Goal: Task Accomplishment & Management: Manage account settings

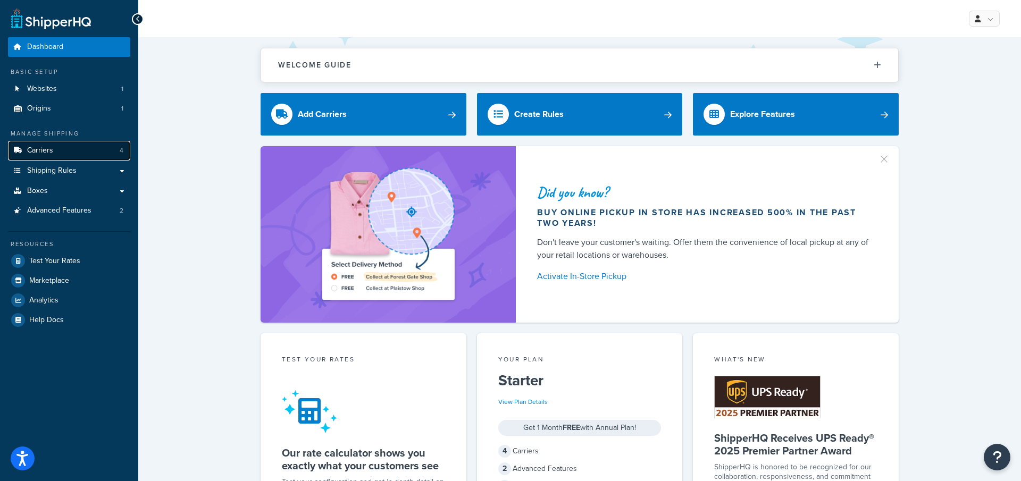
click at [101, 143] on link "Carriers 4" at bounding box center [69, 151] width 122 height 20
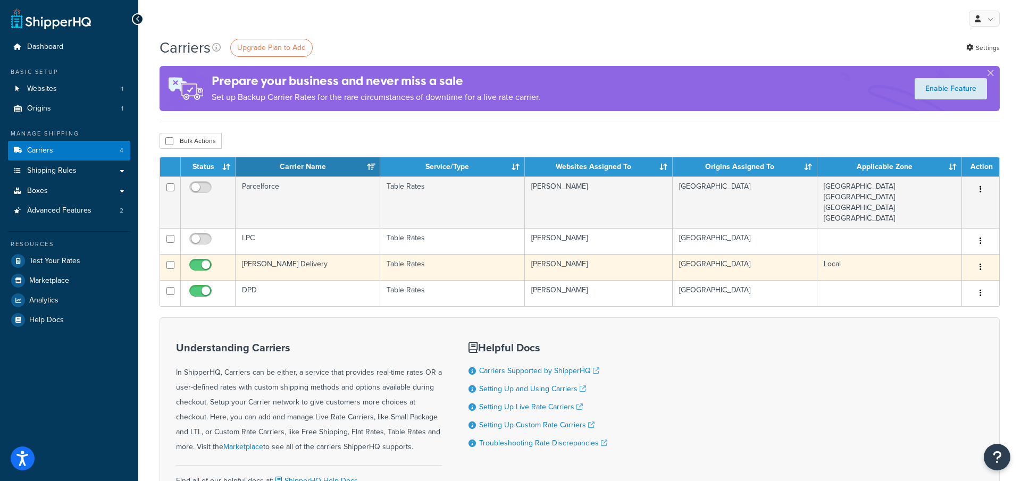
click at [329, 270] on td "[PERSON_NAME] Delivery" at bounding box center [308, 267] width 145 height 26
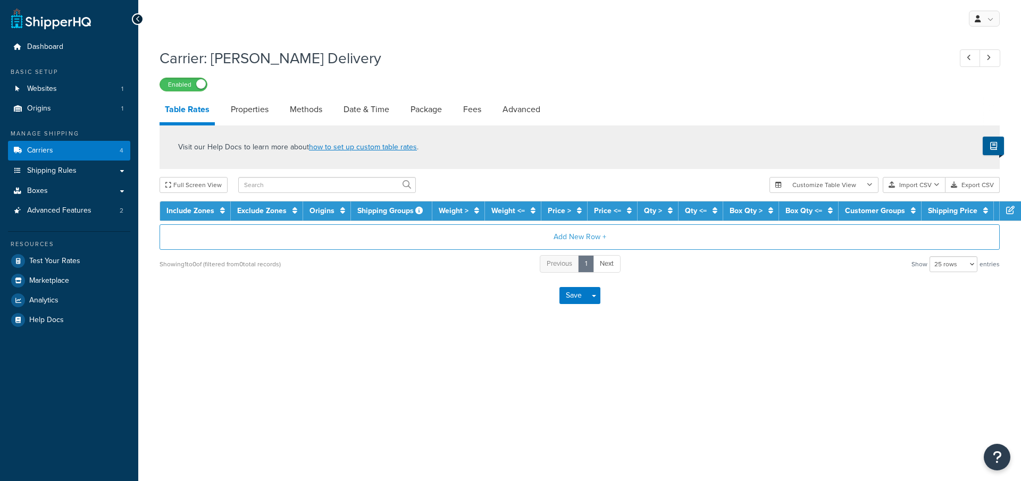
select select "25"
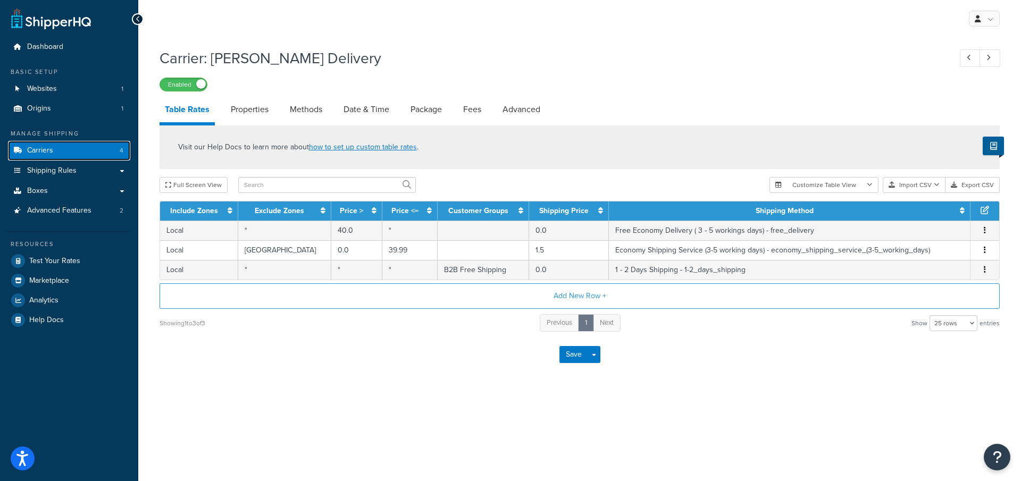
click at [82, 153] on link "Carriers 4" at bounding box center [69, 151] width 122 height 20
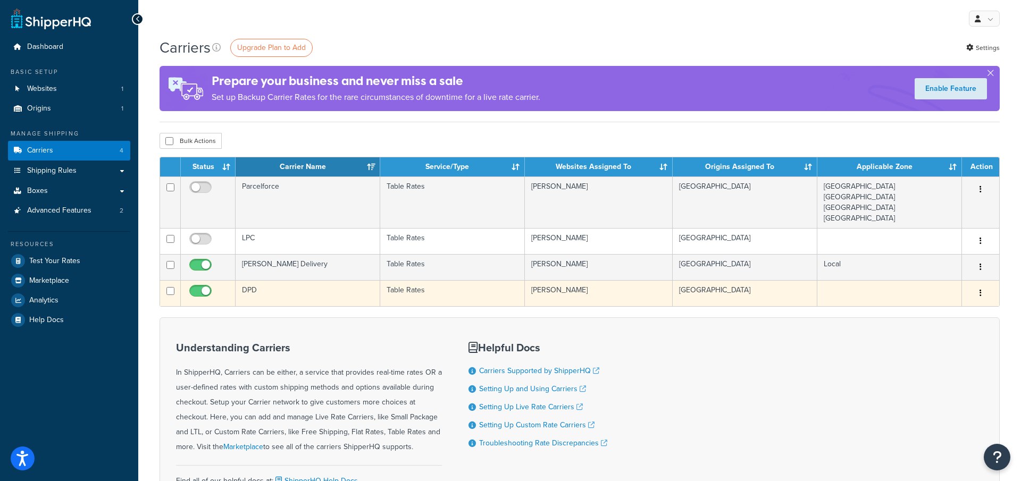
click at [302, 285] on td "DPD" at bounding box center [308, 293] width 145 height 26
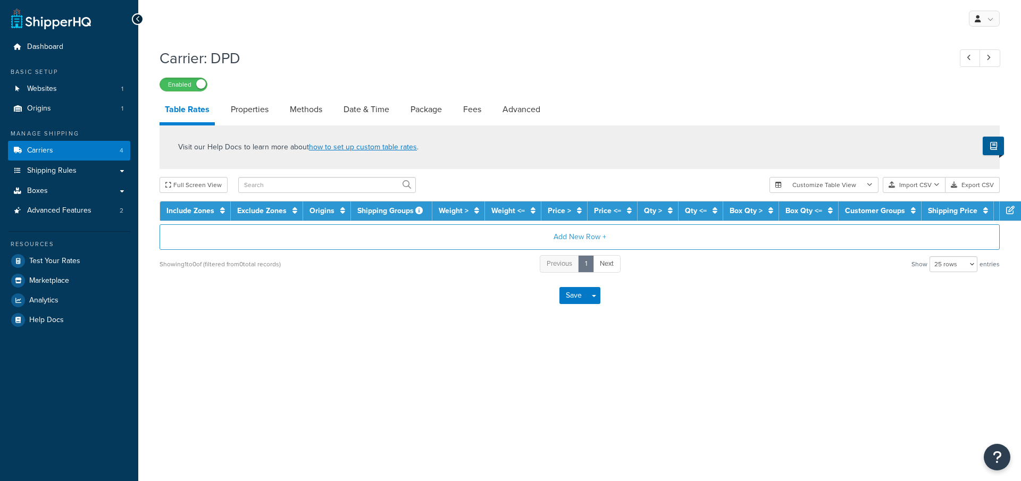
select select "25"
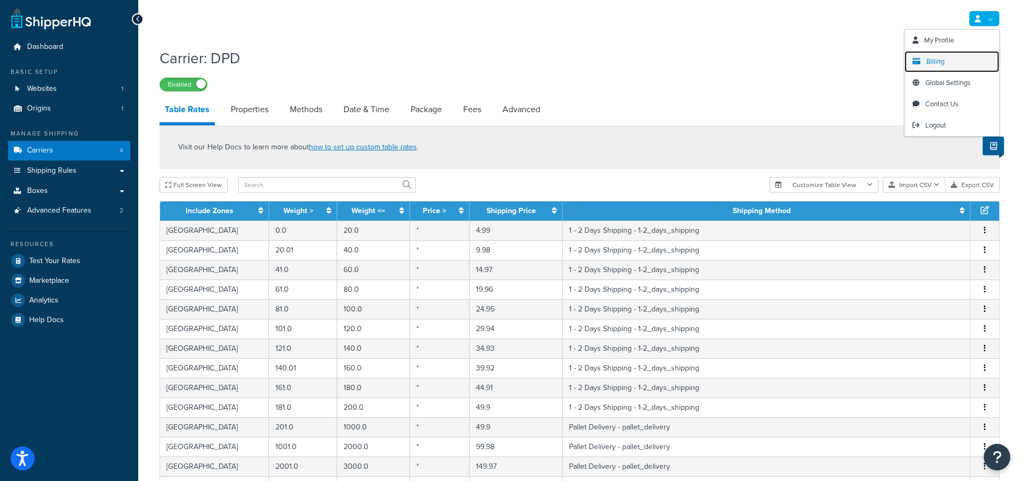
click at [961, 58] on link "Billing" at bounding box center [952, 61] width 95 height 21
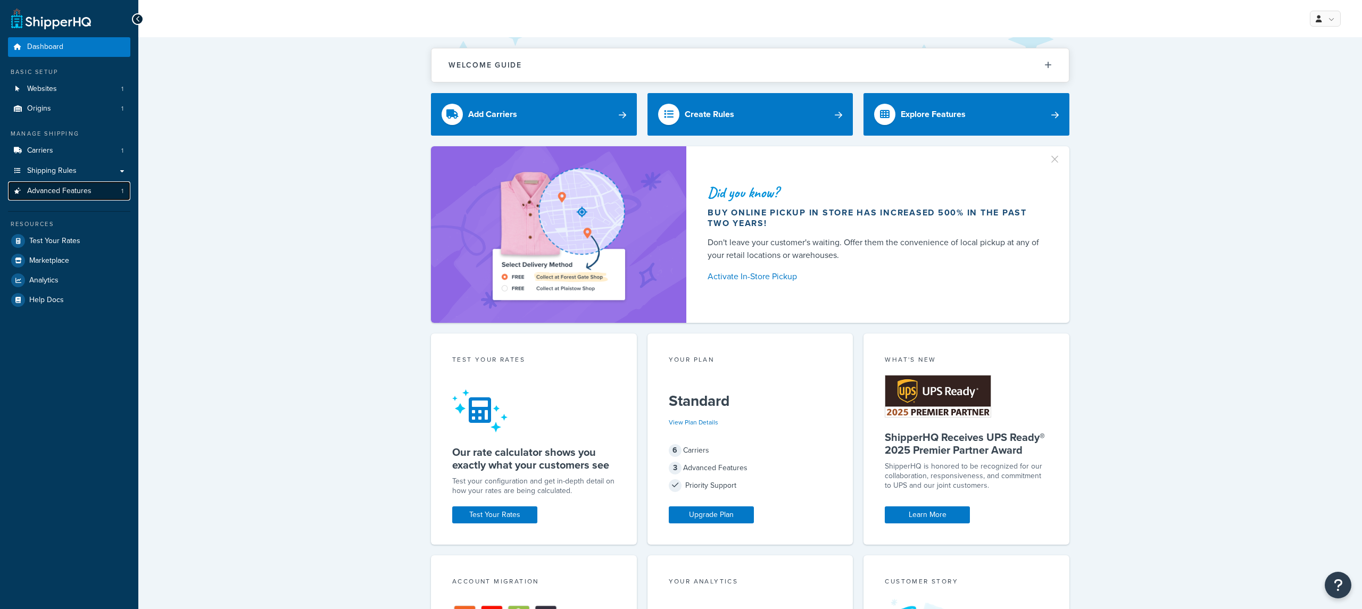
click at [92, 195] on link "Advanced Features 1" at bounding box center [69, 191] width 122 height 20
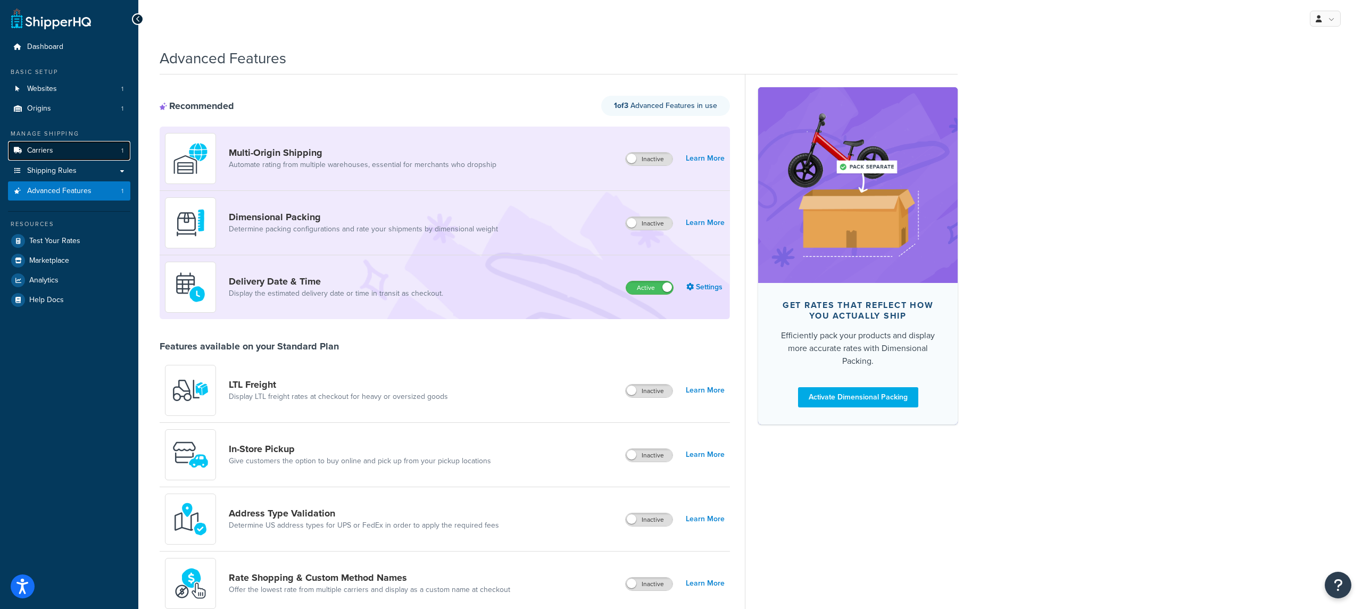
click at [95, 148] on link "Carriers 1" at bounding box center [69, 151] width 122 height 20
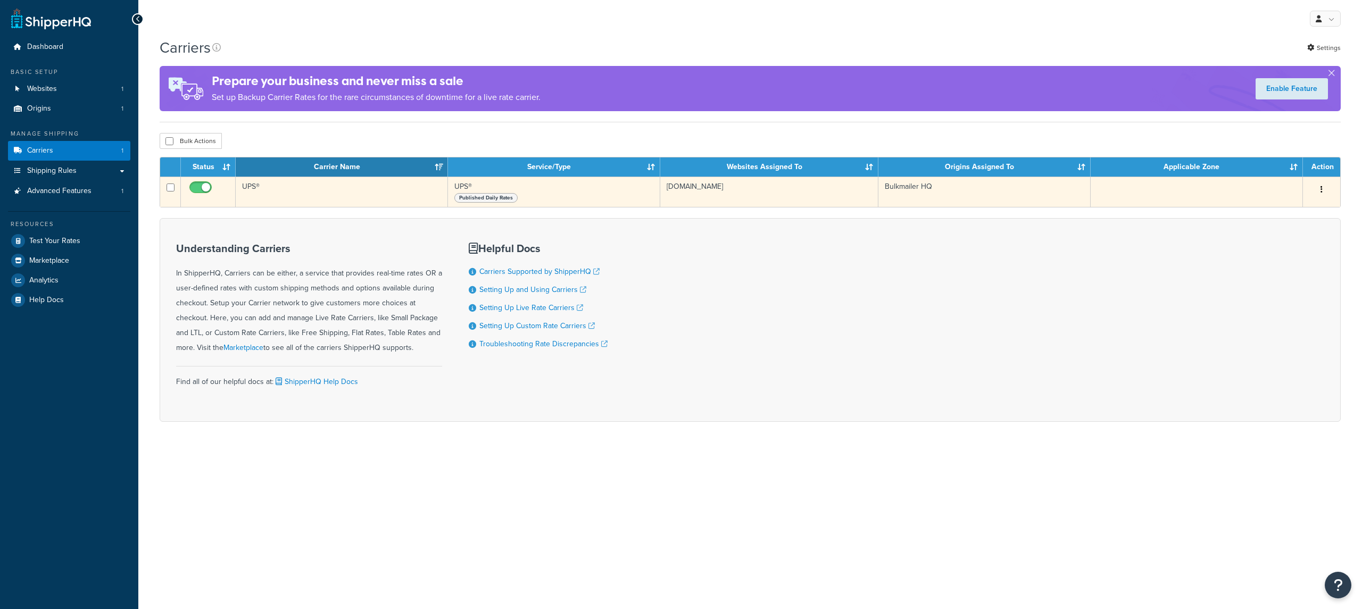
click at [329, 187] on td "UPS®" at bounding box center [342, 192] width 212 height 30
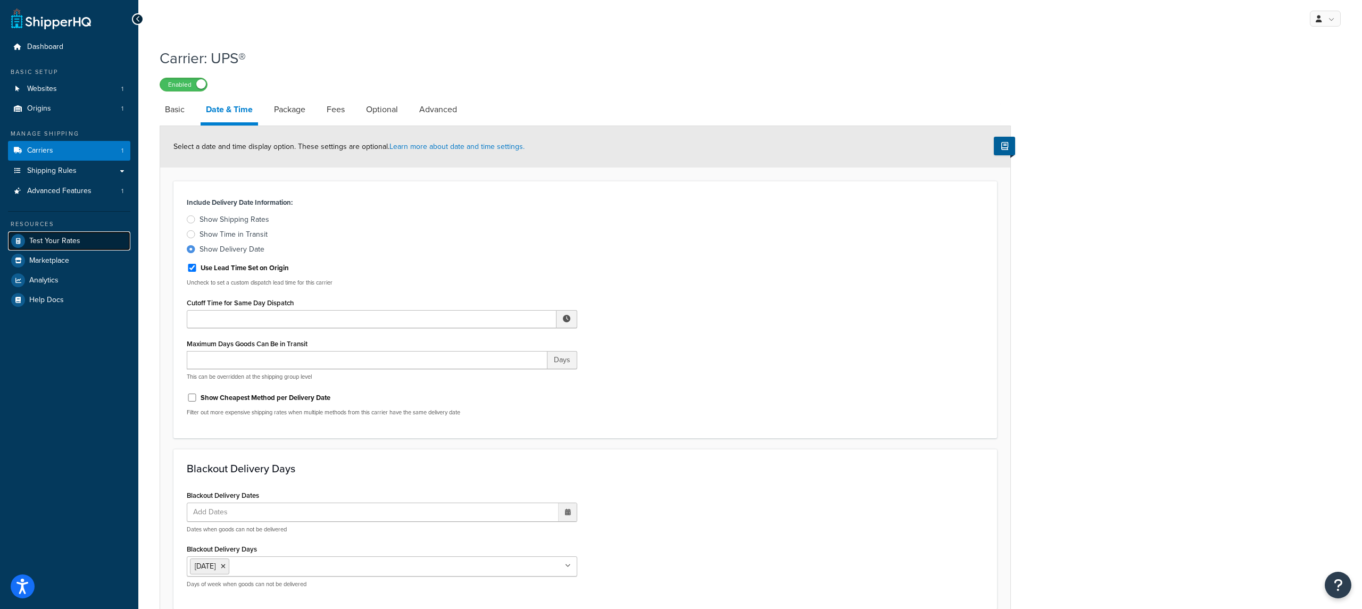
click at [86, 240] on link "Test Your Rates" at bounding box center [69, 240] width 122 height 19
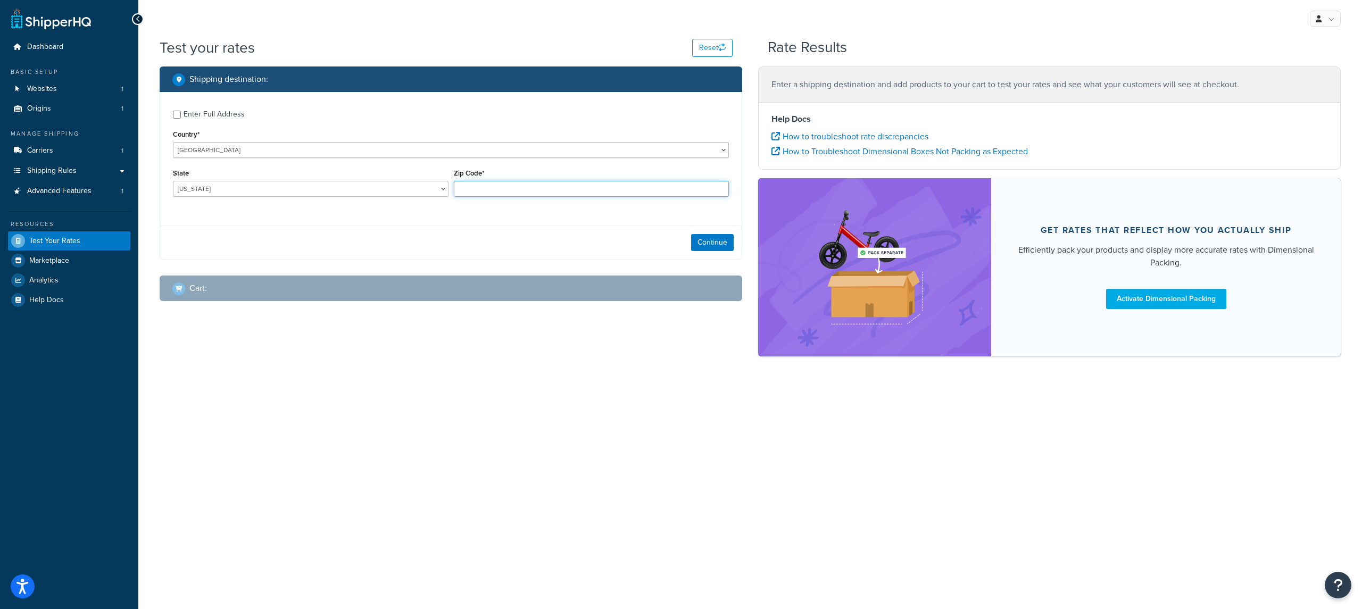
click at [471, 194] on input "Zip Code*" at bounding box center [592, 189] width 276 height 16
type input "35005"
drag, startPoint x: 733, startPoint y: 253, endPoint x: 719, endPoint y: 236, distance: 21.9
click at [733, 253] on div "Continue" at bounding box center [450, 243] width 581 height 34
click at [719, 236] on button "Continue" at bounding box center [712, 242] width 43 height 17
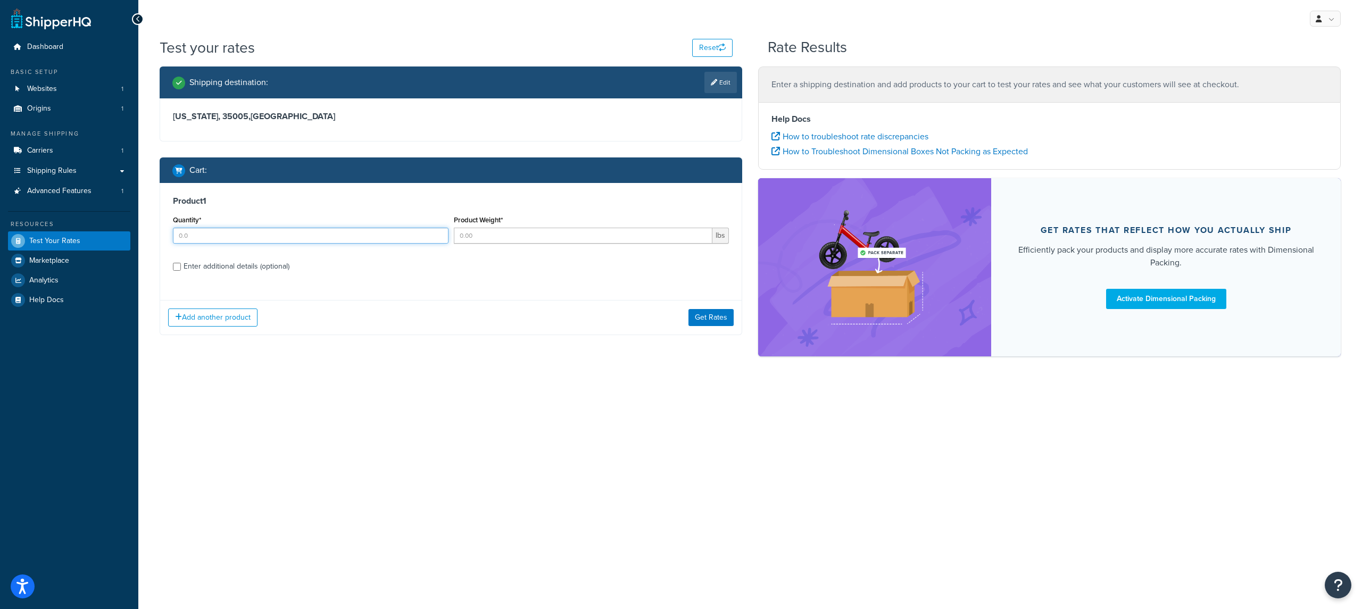
click at [347, 238] on input "Quantity*" at bounding box center [311, 236] width 276 height 16
type input "1"
type input "5"
click at [723, 317] on button "Get Rates" at bounding box center [710, 317] width 45 height 17
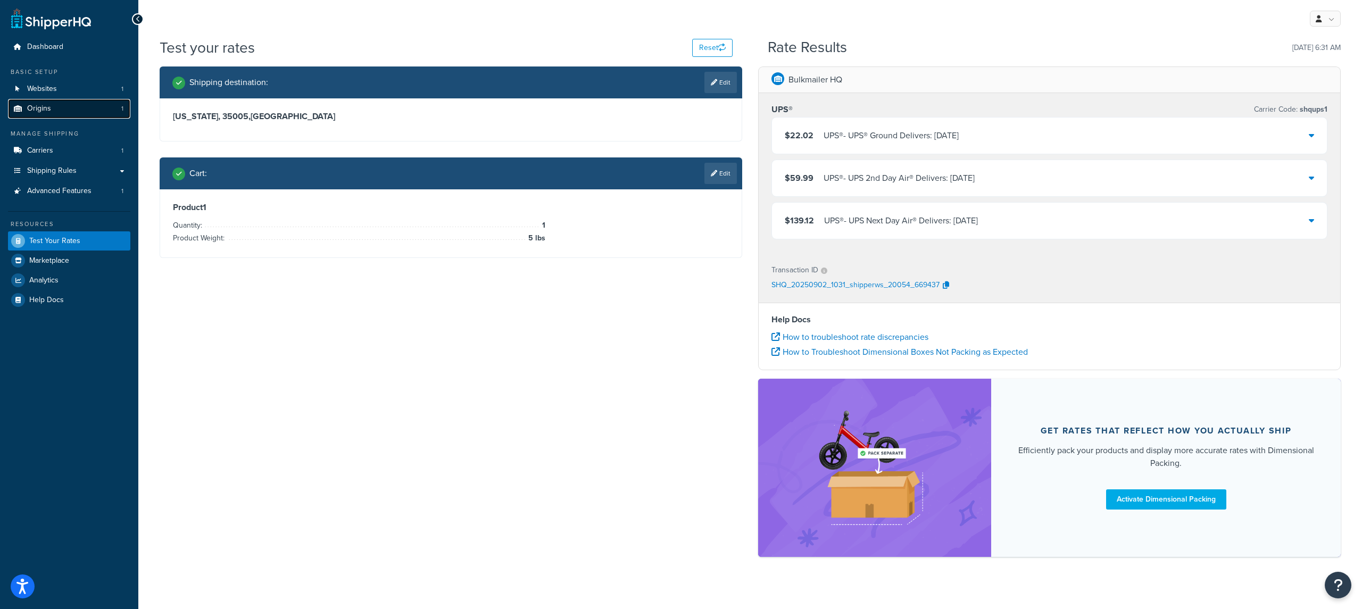
click at [68, 111] on link "Origins 1" at bounding box center [69, 109] width 122 height 20
click at [719, 77] on link "Edit" at bounding box center [720, 82] width 32 height 21
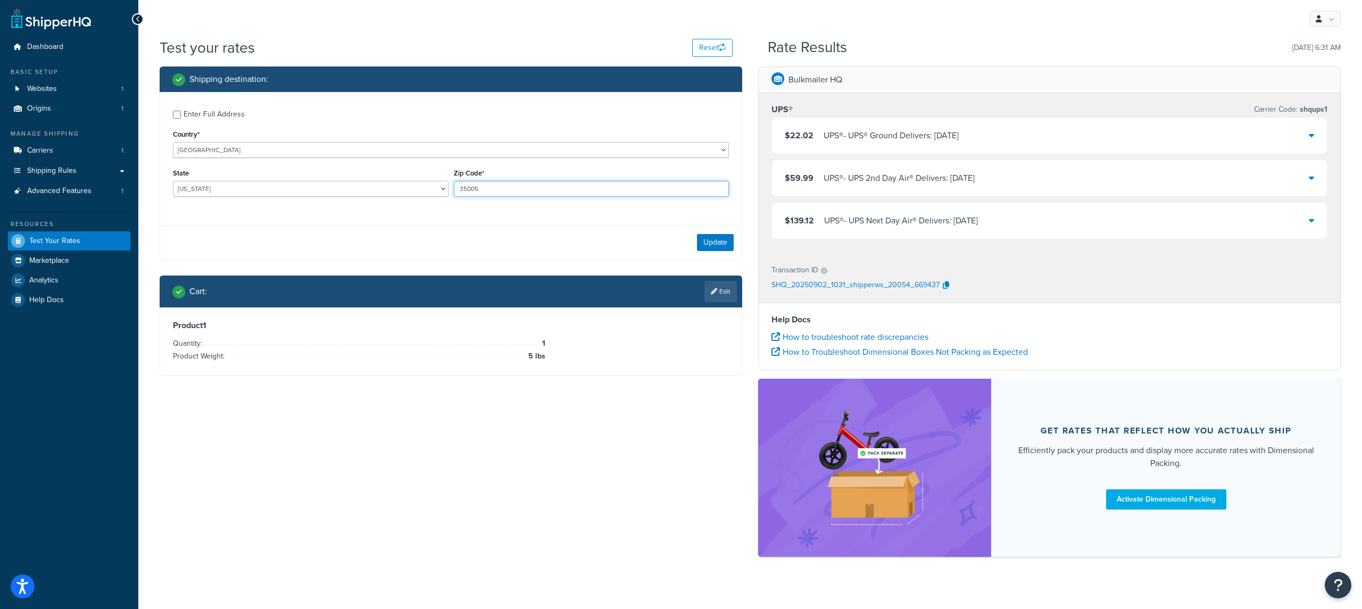
click at [483, 188] on input "35005" at bounding box center [592, 189] width 276 height 16
type input "35001"
click at [731, 247] on button "Update" at bounding box center [715, 242] width 37 height 17
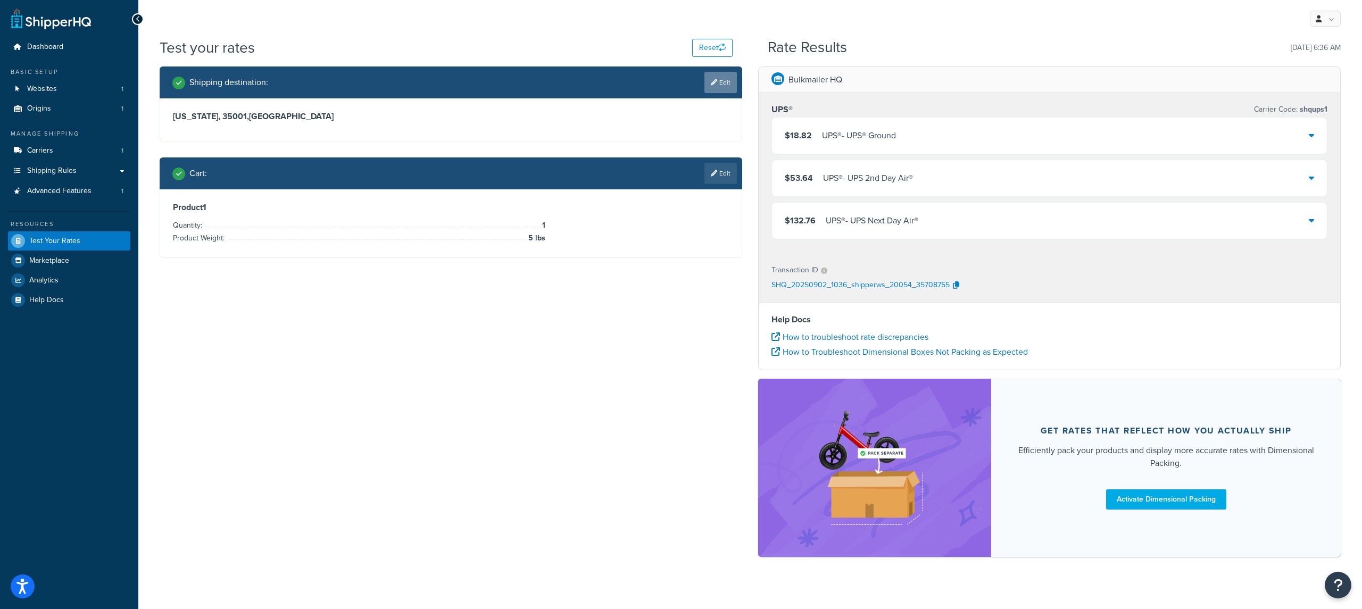
click at [716, 87] on link "Edit" at bounding box center [720, 82] width 32 height 21
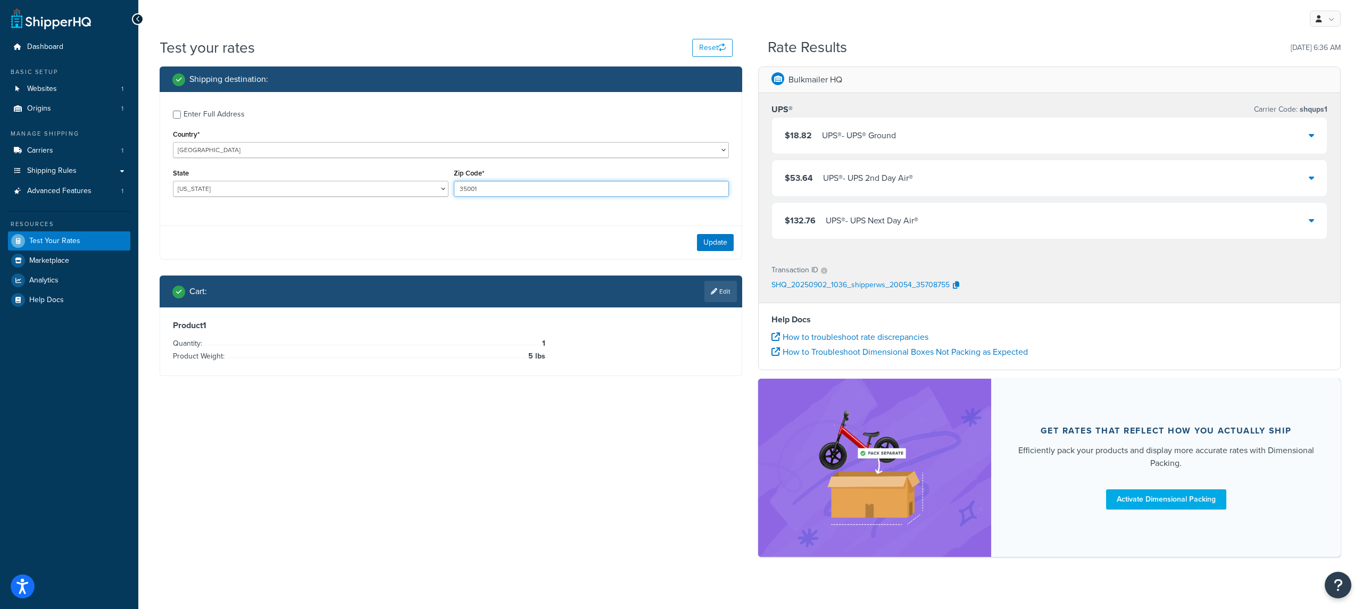
click at [488, 187] on input "35001" at bounding box center [592, 189] width 276 height 16
type input "35005"
click at [264, 114] on label "Enter Full Address" at bounding box center [456, 113] width 545 height 17
click at [181, 114] on input "Enter Full Address" at bounding box center [177, 115] width 8 height 8
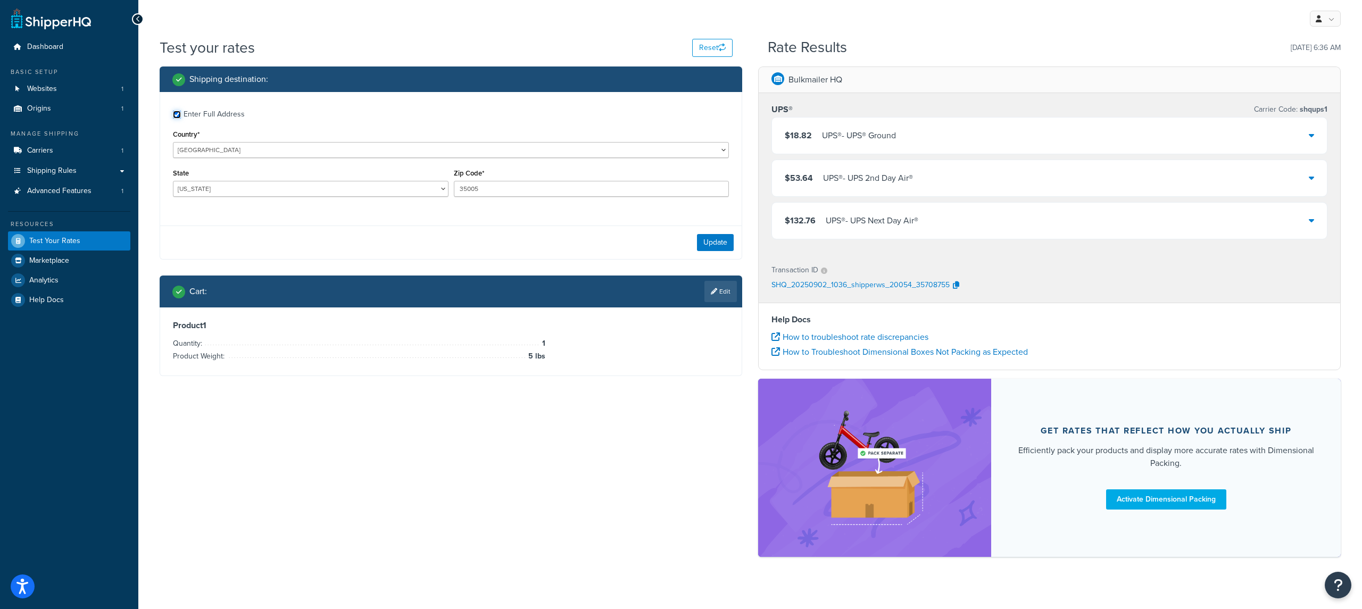
checkbox input "true"
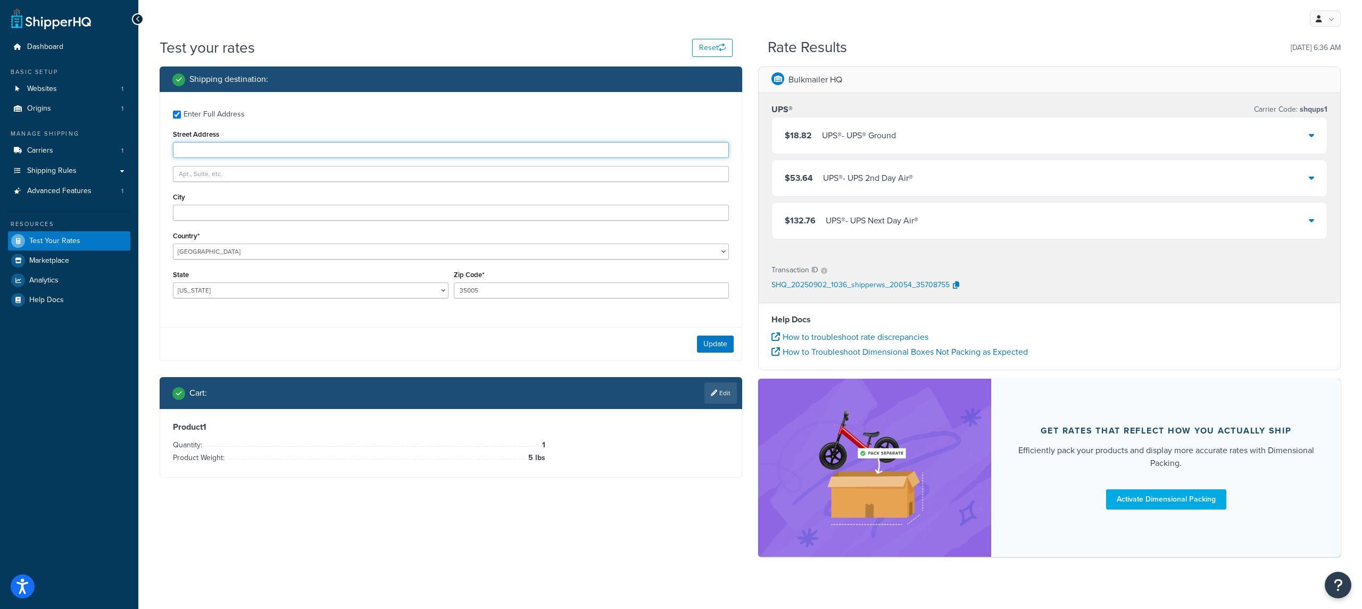
click at [300, 157] on input "Street Address" at bounding box center [451, 150] width 556 height 16
type input "1st Avenue"
click at [726, 342] on button "Update" at bounding box center [715, 344] width 37 height 17
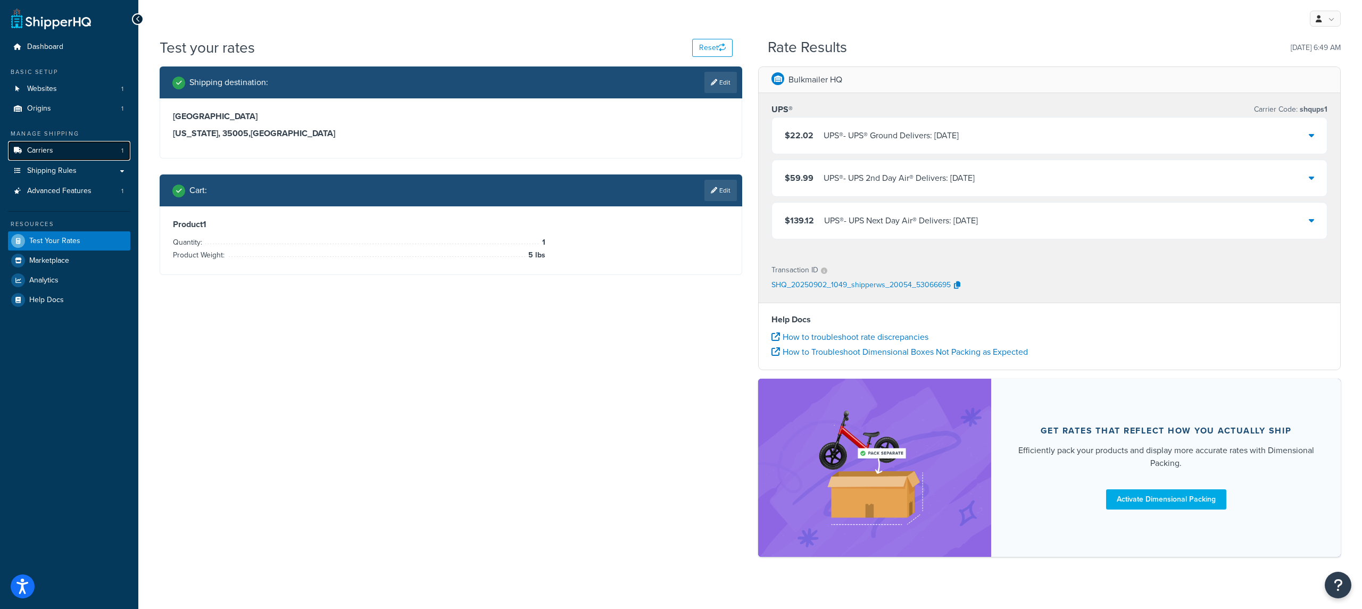
click at [107, 156] on link "Carriers 1" at bounding box center [69, 151] width 122 height 20
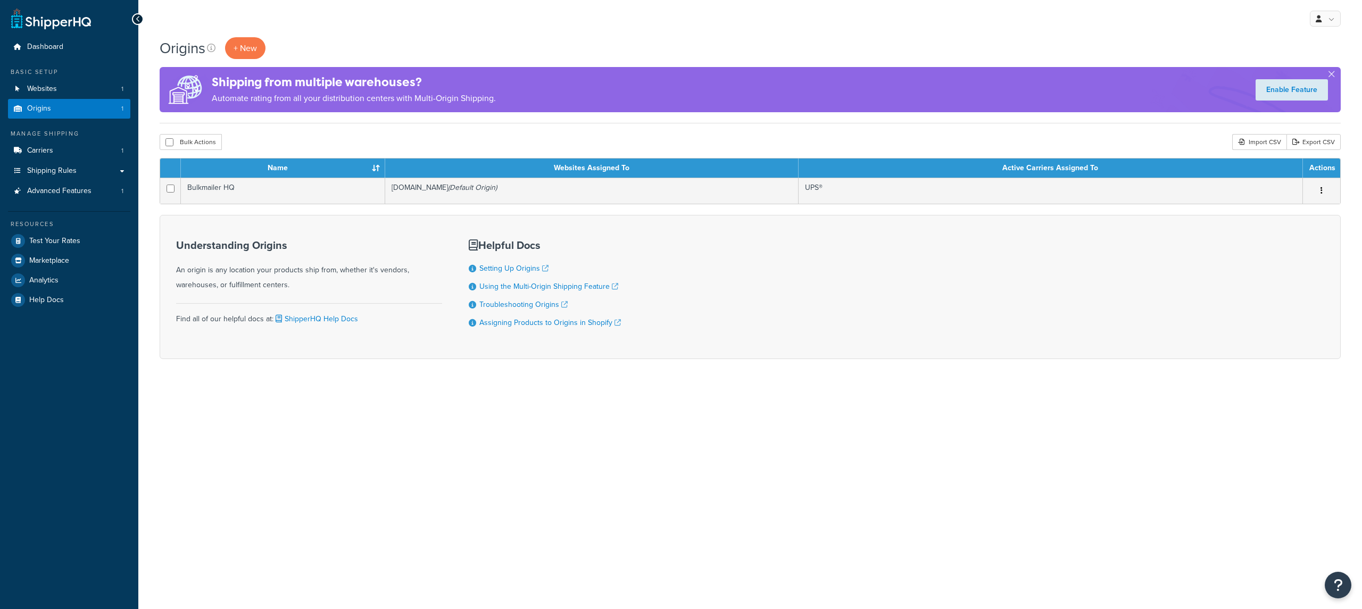
click at [329, 198] on td "Bulkmailer HQ" at bounding box center [283, 191] width 204 height 26
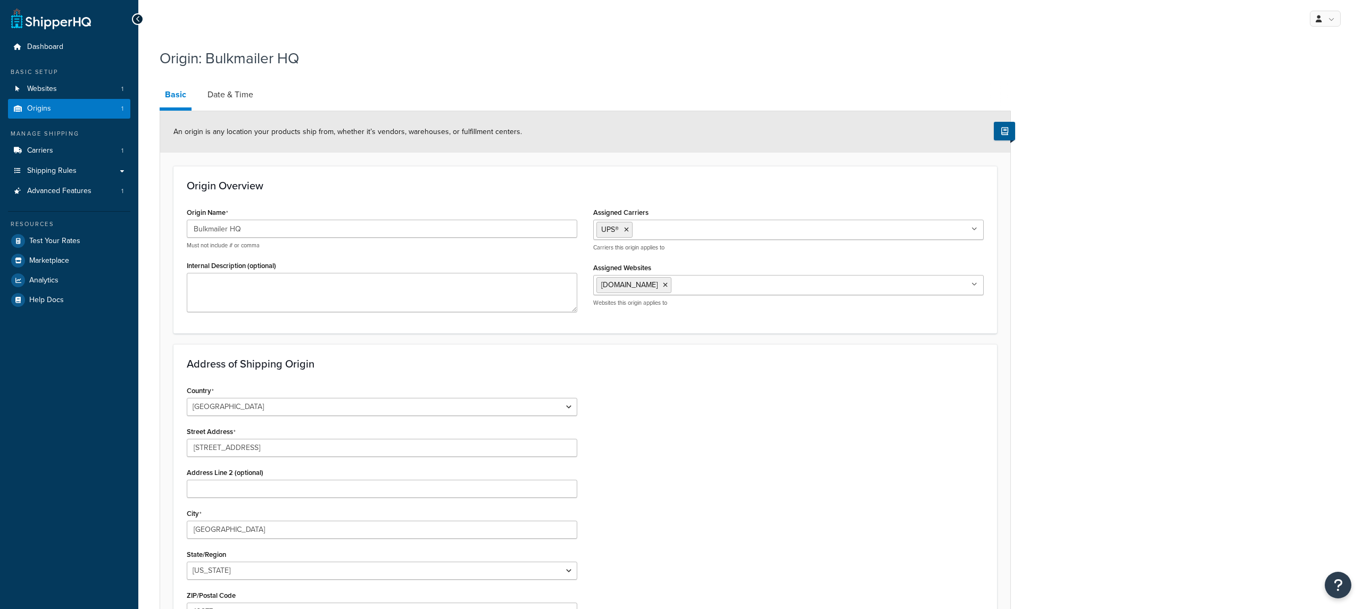
select select "32"
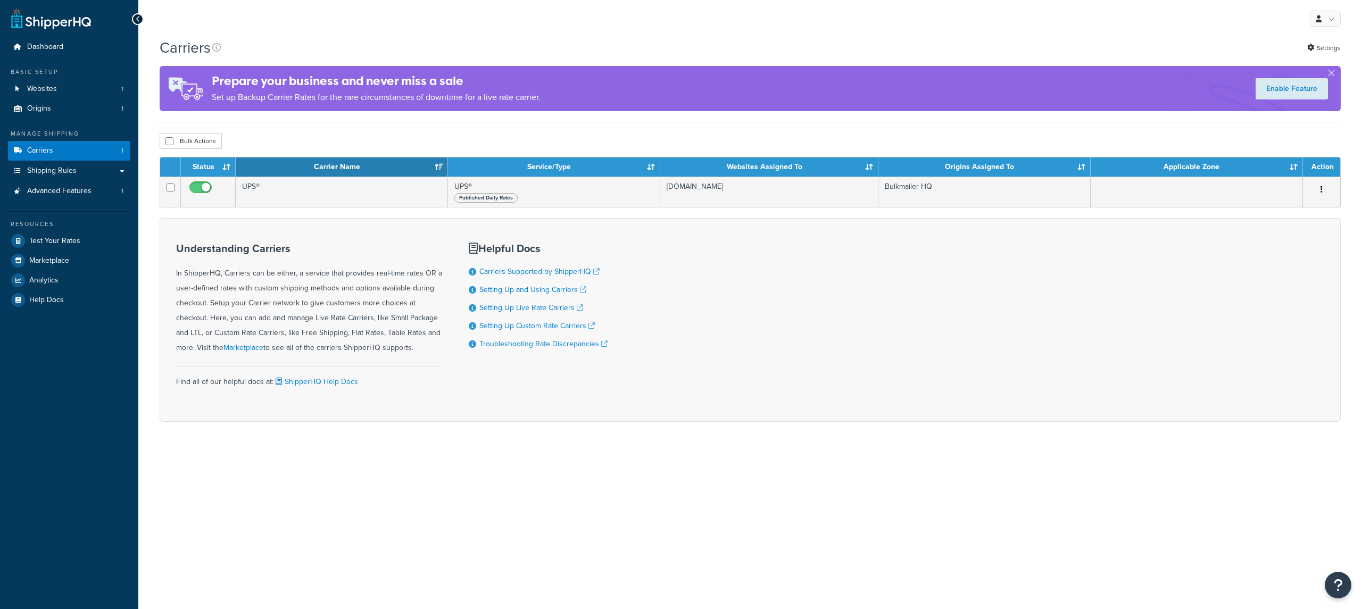
click at [374, 145] on div "Carriers Settings Prepare your business and never miss a sale Set up Backup Car…" at bounding box center [750, 248] width 1224 height 422
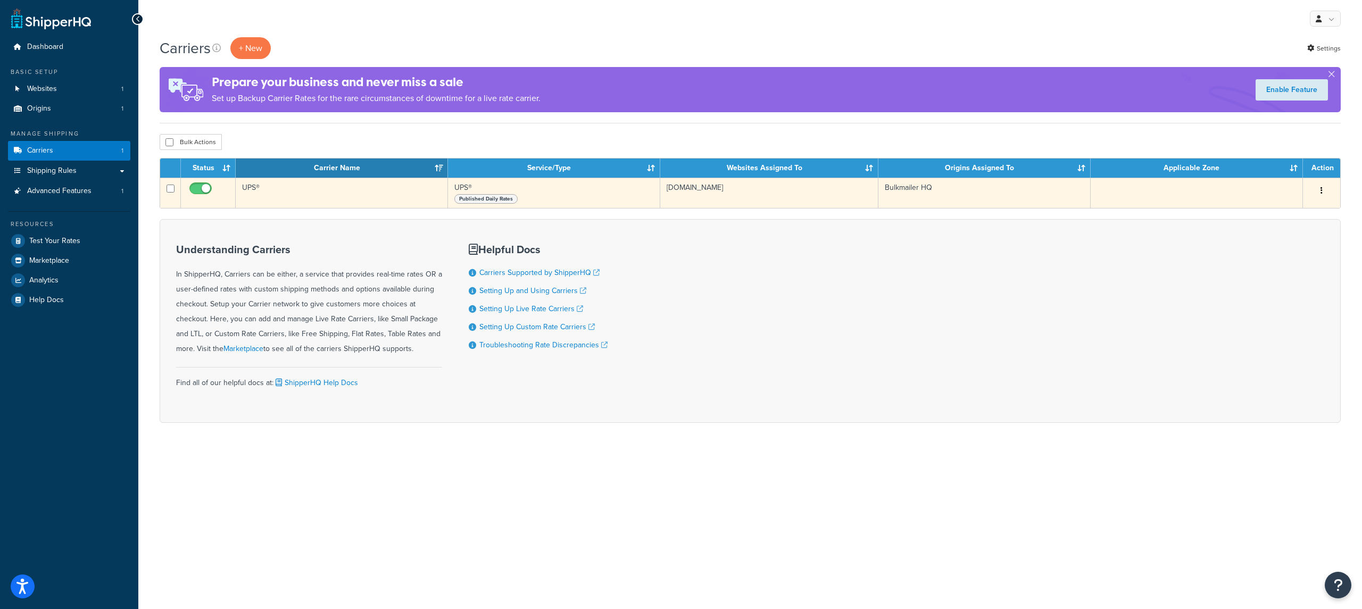
click at [362, 192] on td "UPS®" at bounding box center [342, 193] width 212 height 30
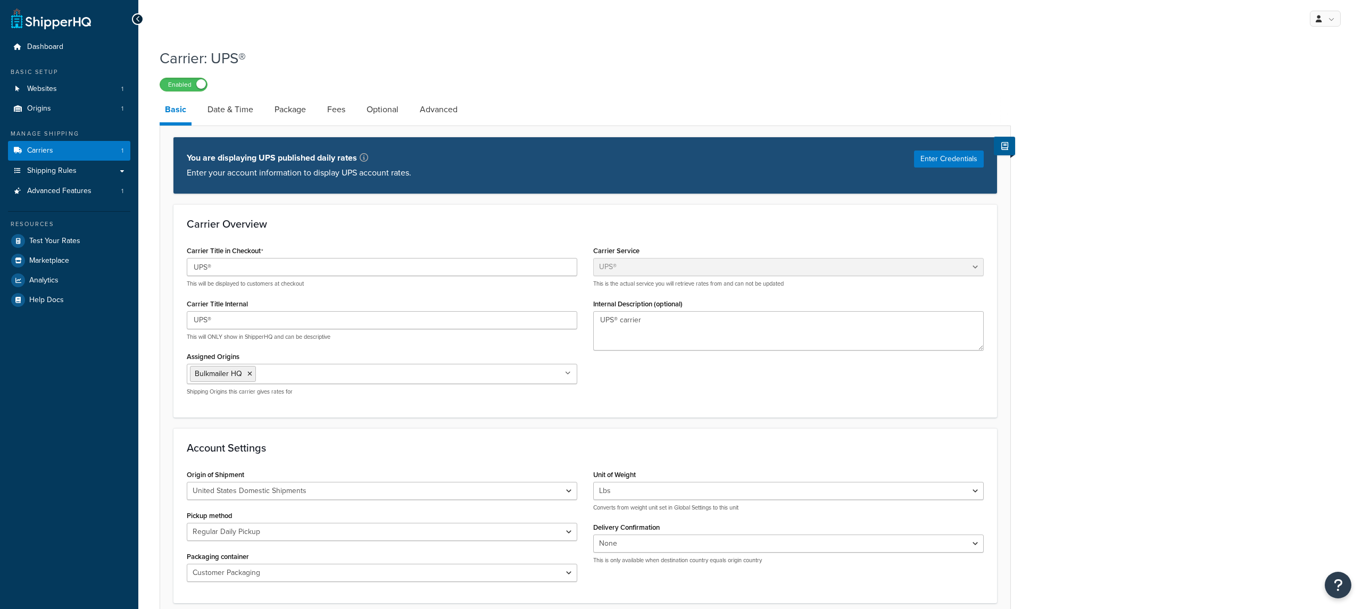
select select "ups"
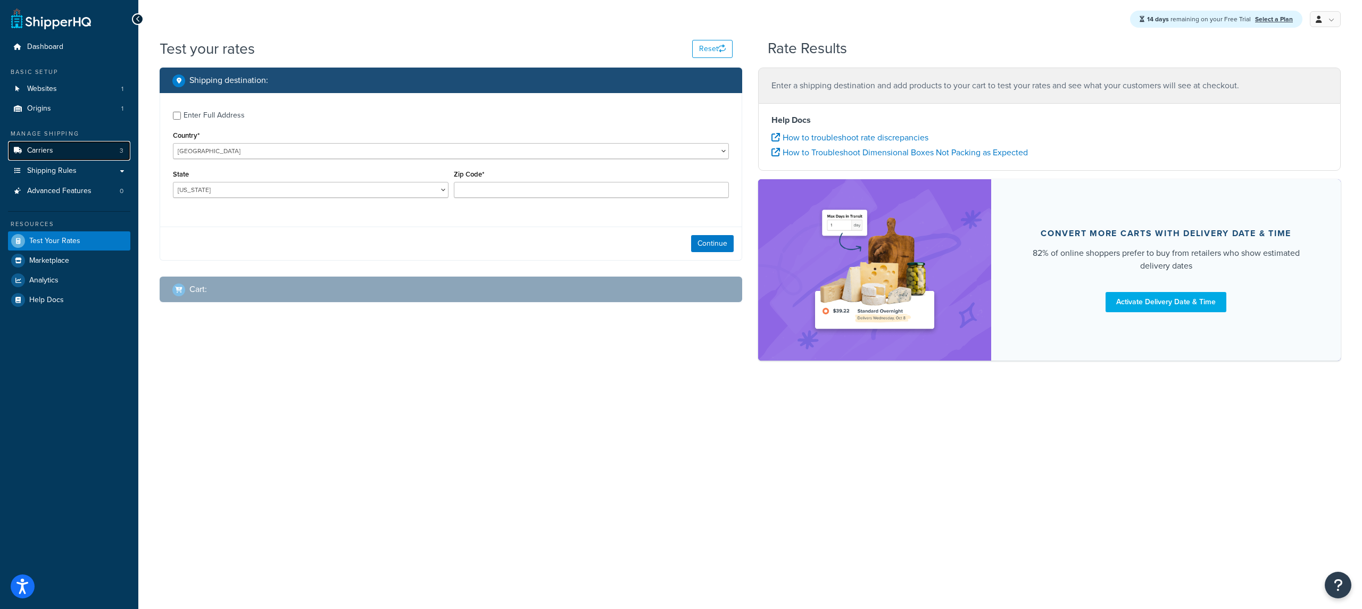
click at [61, 144] on link "Carriers 3" at bounding box center [69, 151] width 122 height 20
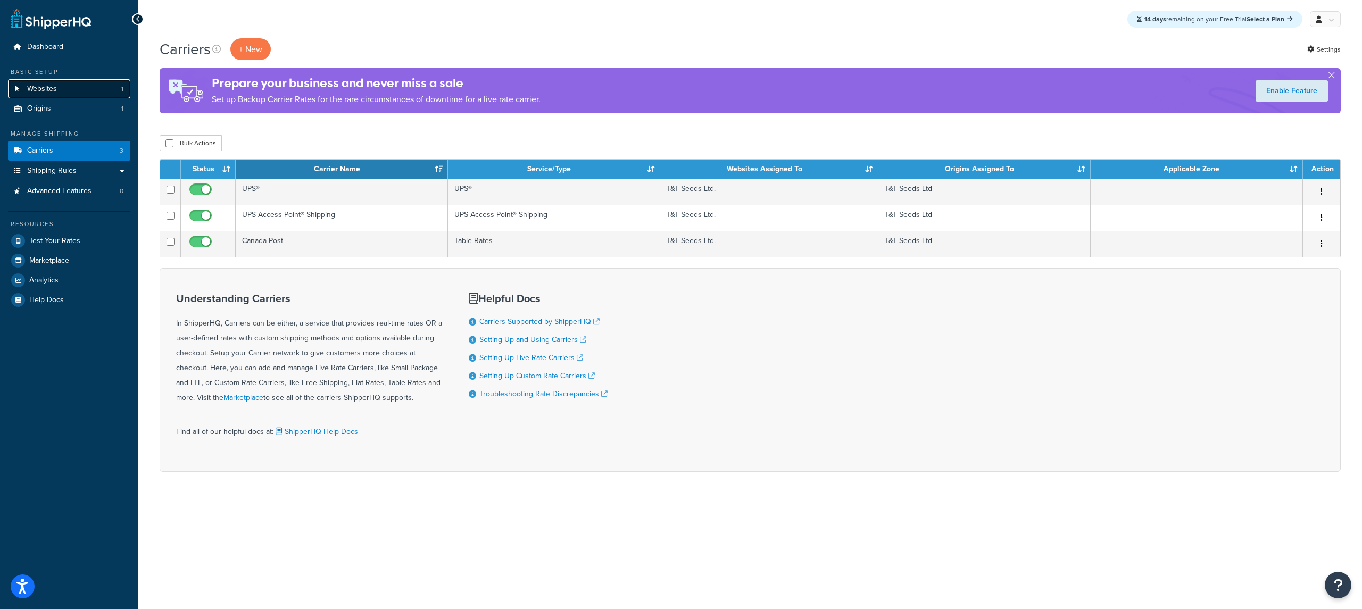
click at [47, 88] on span "Websites" at bounding box center [42, 89] width 30 height 9
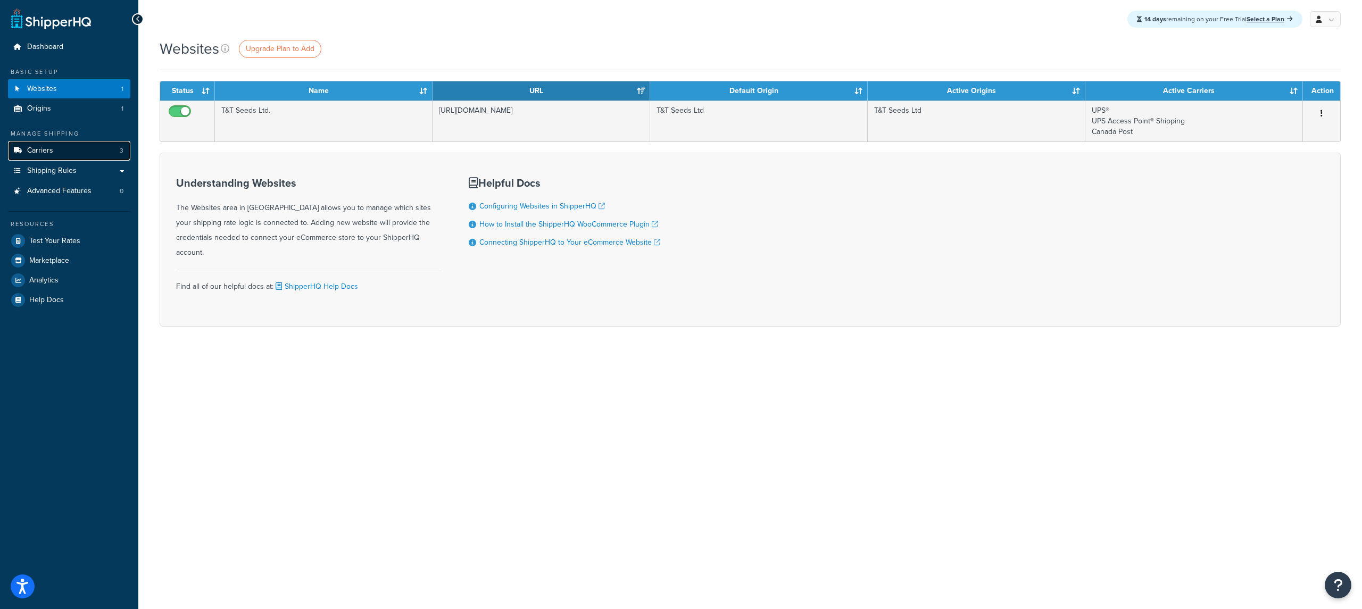
click at [38, 150] on span "Carriers" at bounding box center [40, 150] width 26 height 9
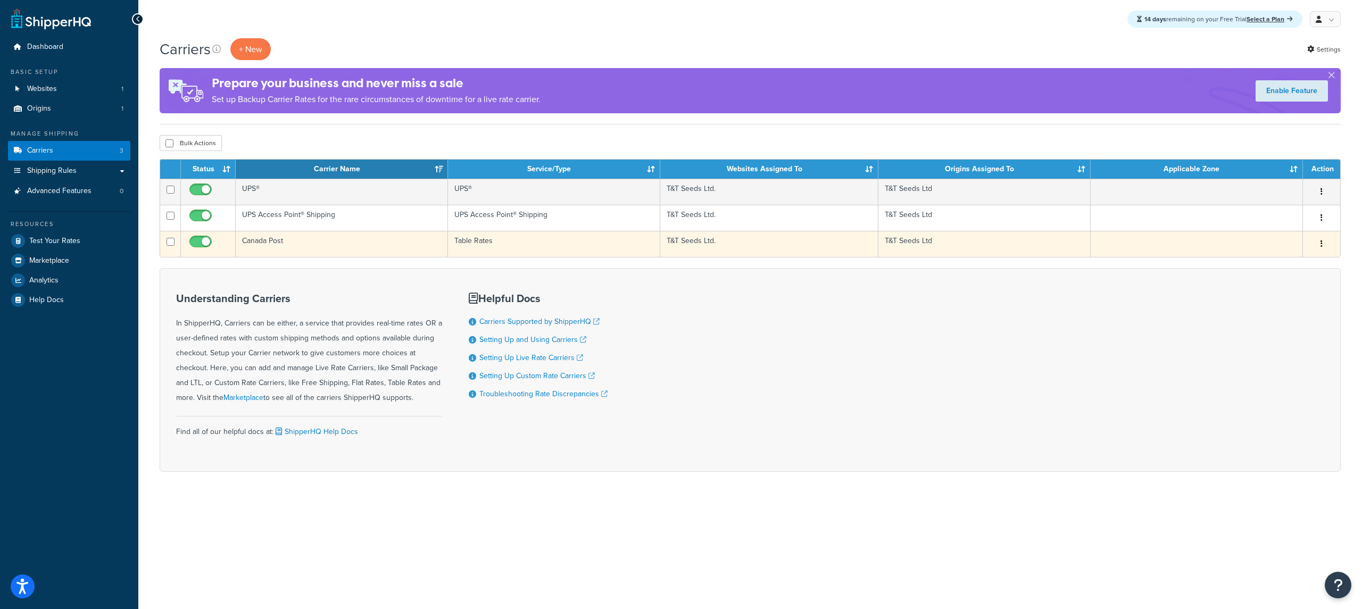
click at [427, 253] on td "Canada Post" at bounding box center [342, 244] width 212 height 26
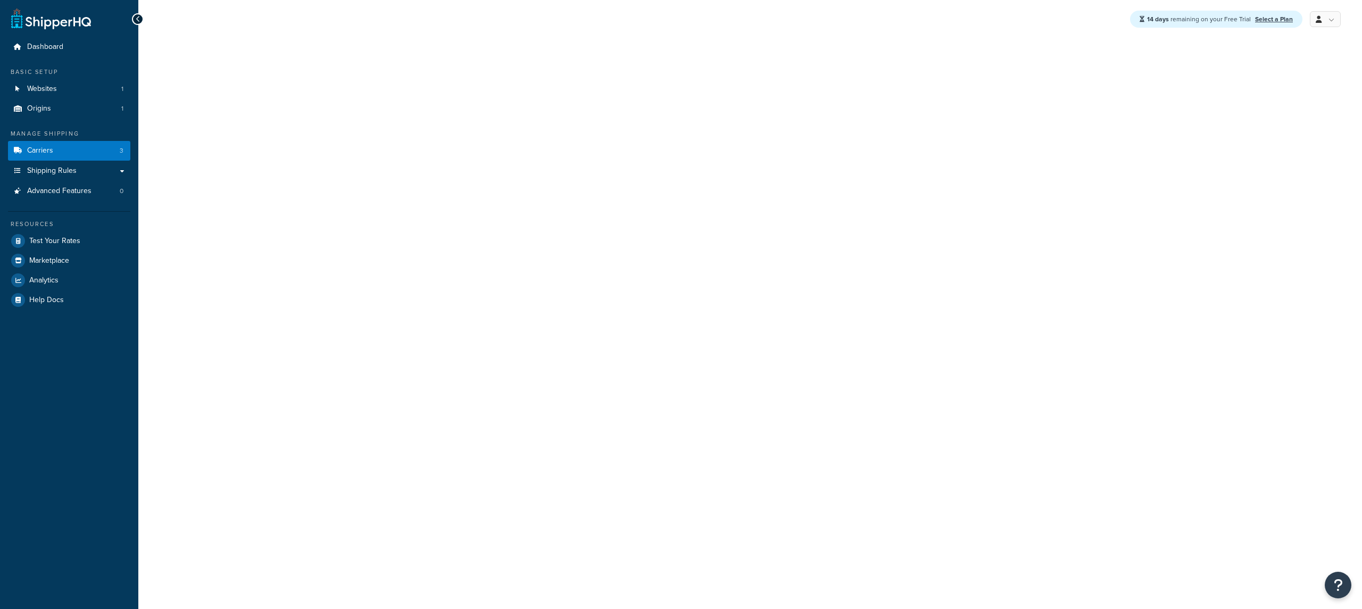
select select "25"
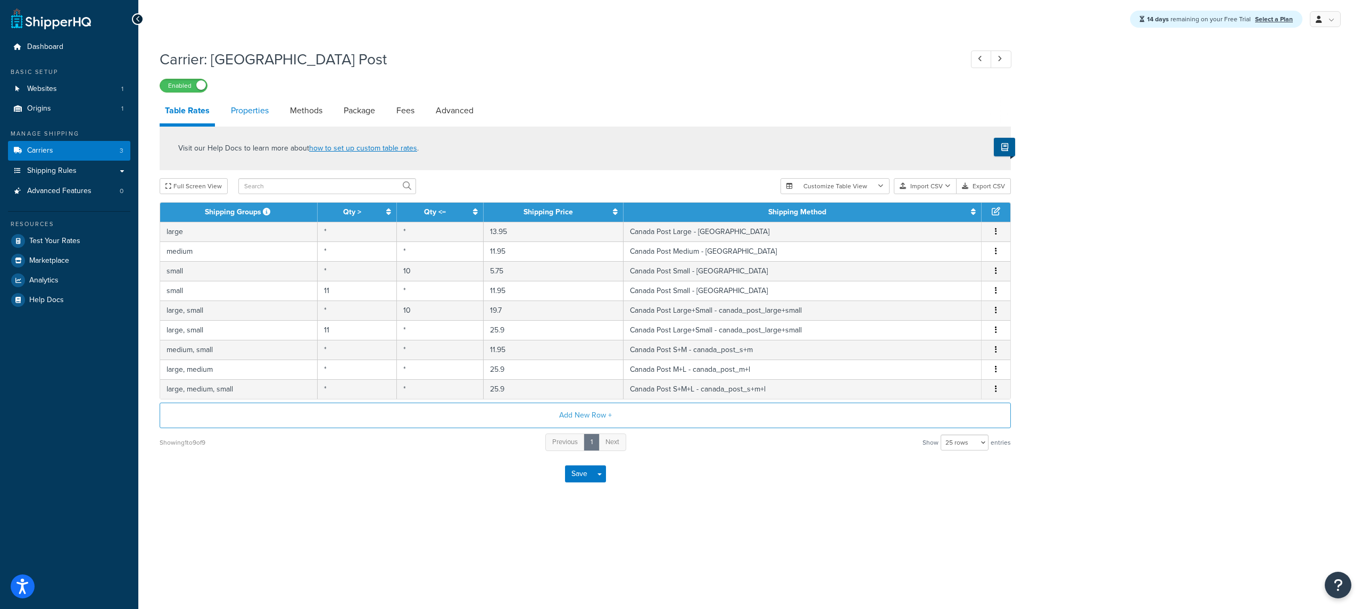
click at [256, 104] on link "Properties" at bounding box center [250, 111] width 48 height 26
select select "HIGHEST"
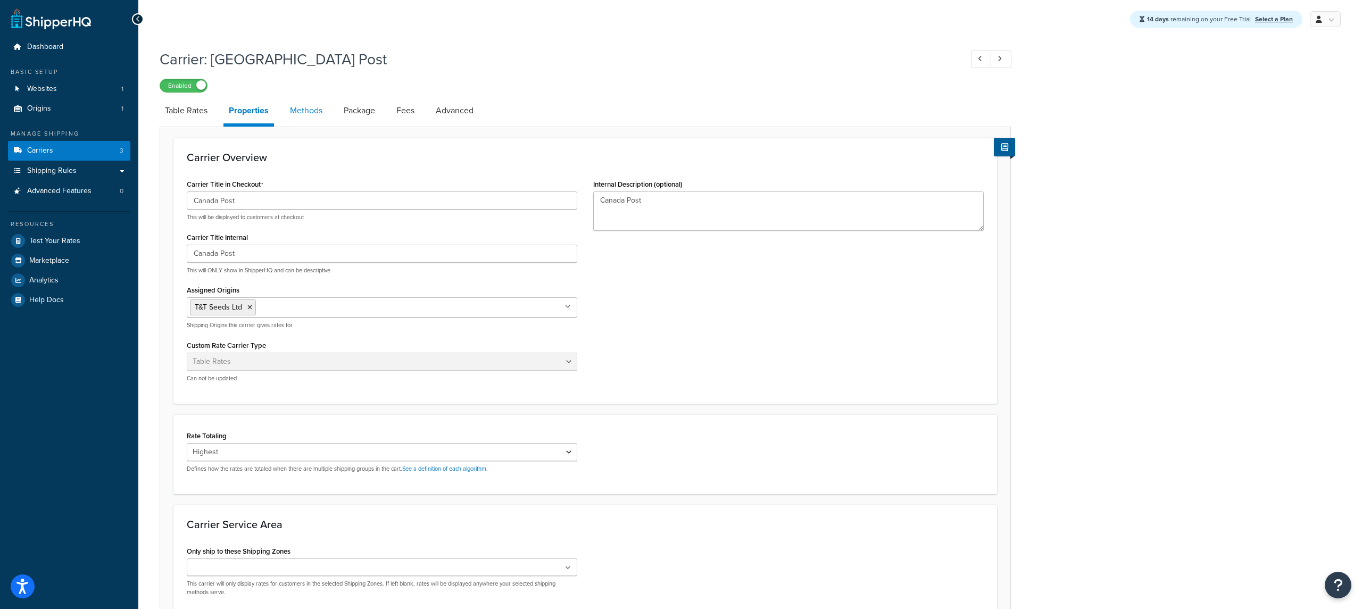
click at [325, 118] on link "Methods" at bounding box center [306, 111] width 43 height 26
select select "25"
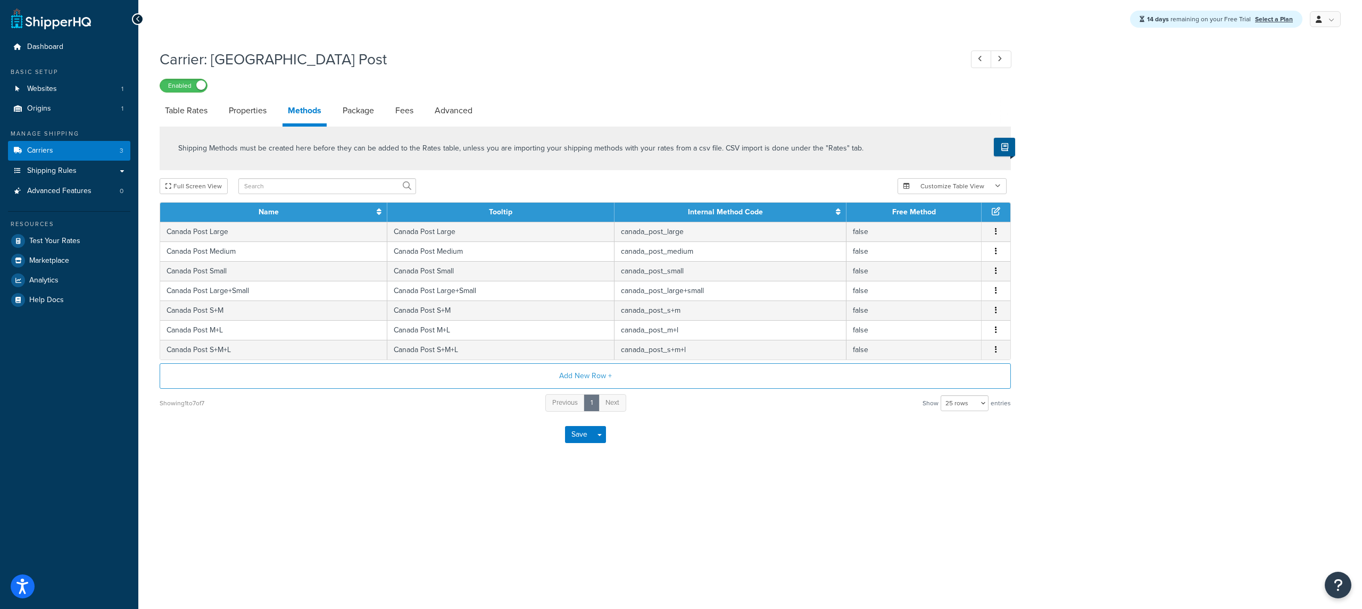
click at [382, 120] on li "Package" at bounding box center [363, 111] width 53 height 26
click at [364, 114] on link "Package" at bounding box center [358, 111] width 42 height 26
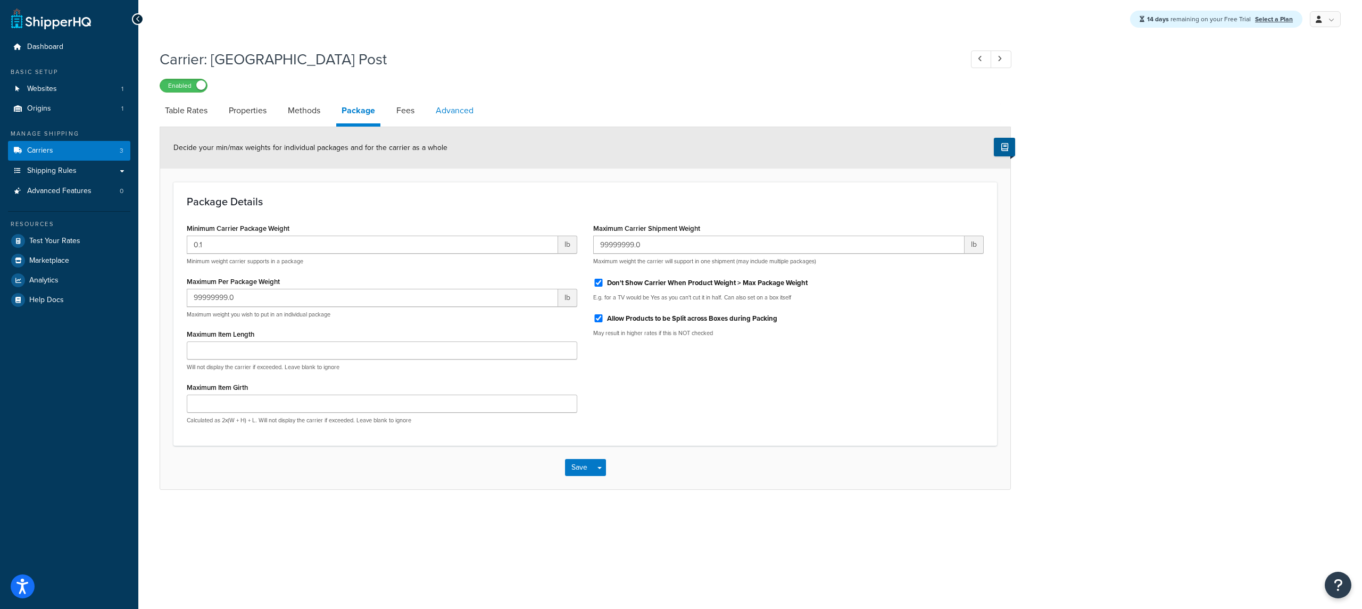
click at [456, 118] on link "Advanced" at bounding box center [454, 111] width 48 height 26
select select "false"
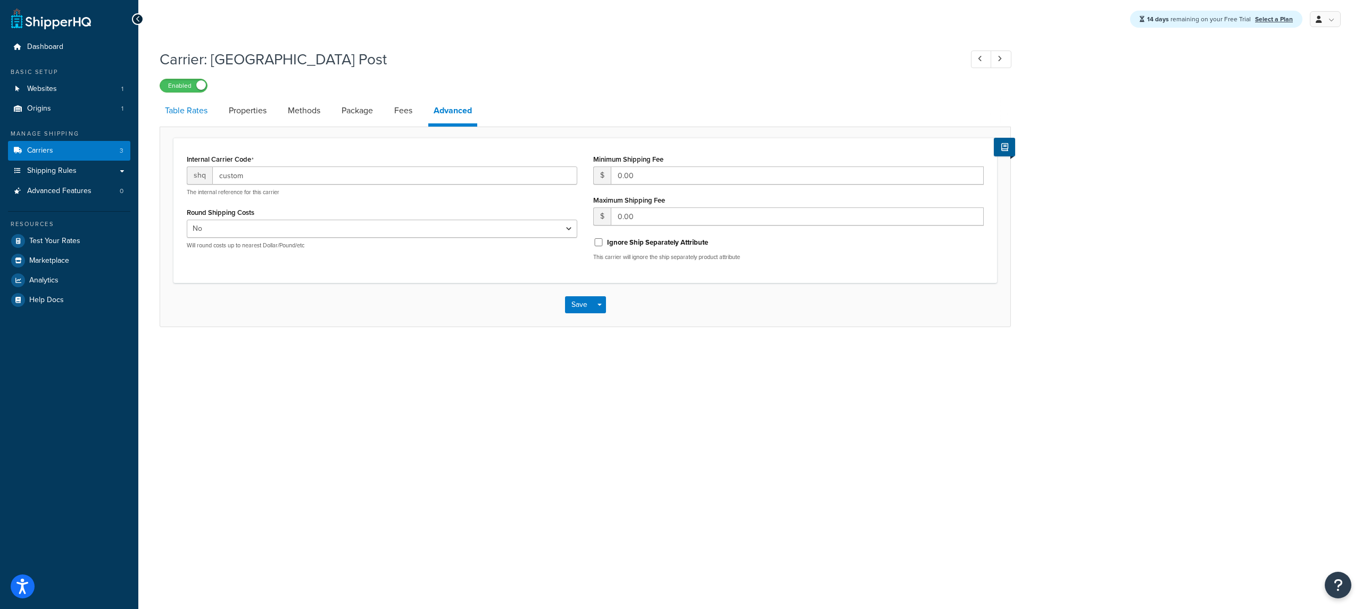
click at [165, 114] on link "Table Rates" at bounding box center [186, 111] width 53 height 26
select select "25"
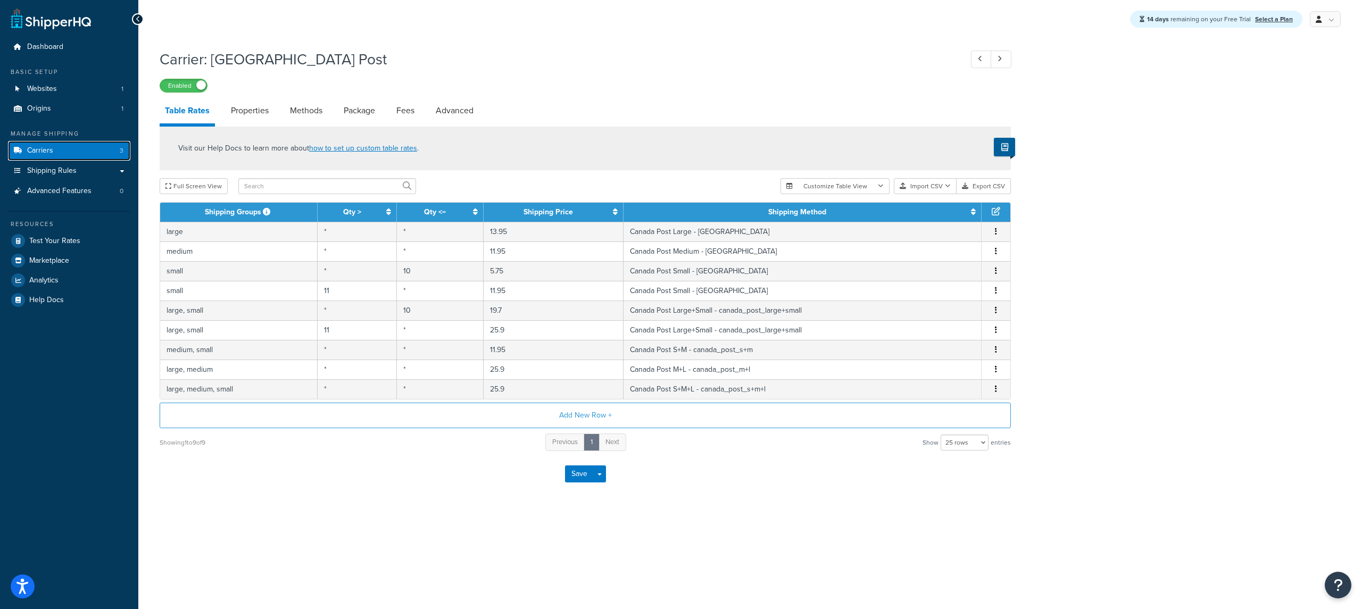
click at [85, 153] on link "Carriers 3" at bounding box center [69, 151] width 122 height 20
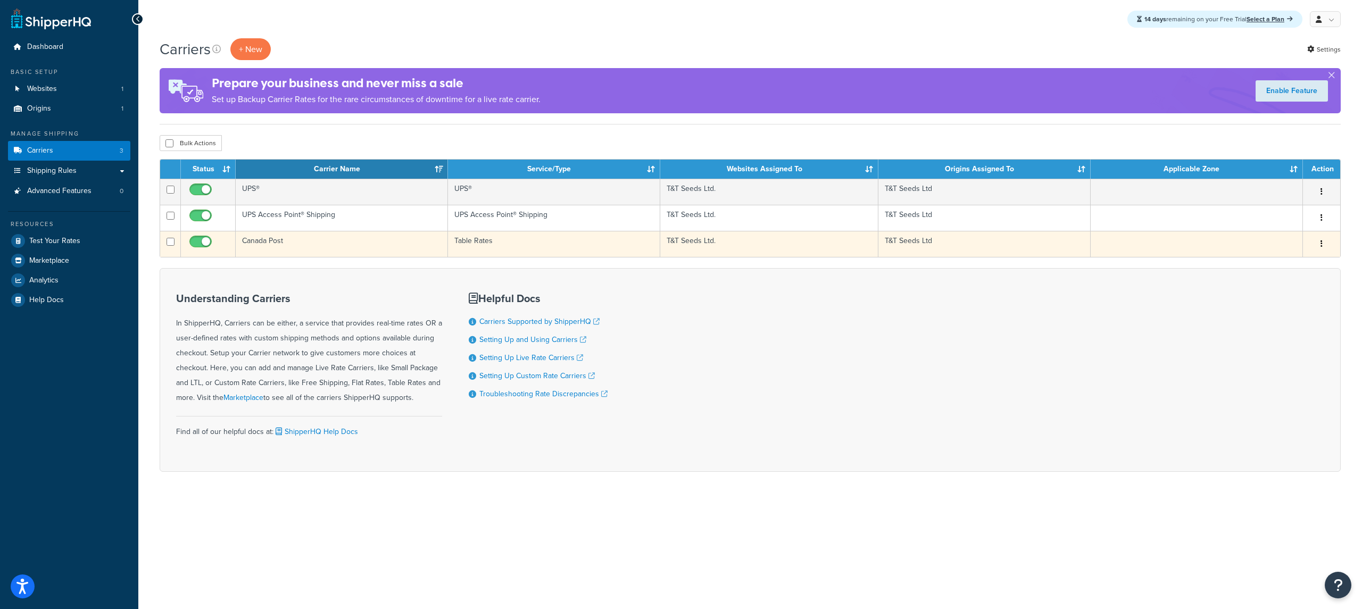
click at [282, 248] on td "Canada Post" at bounding box center [342, 244] width 212 height 26
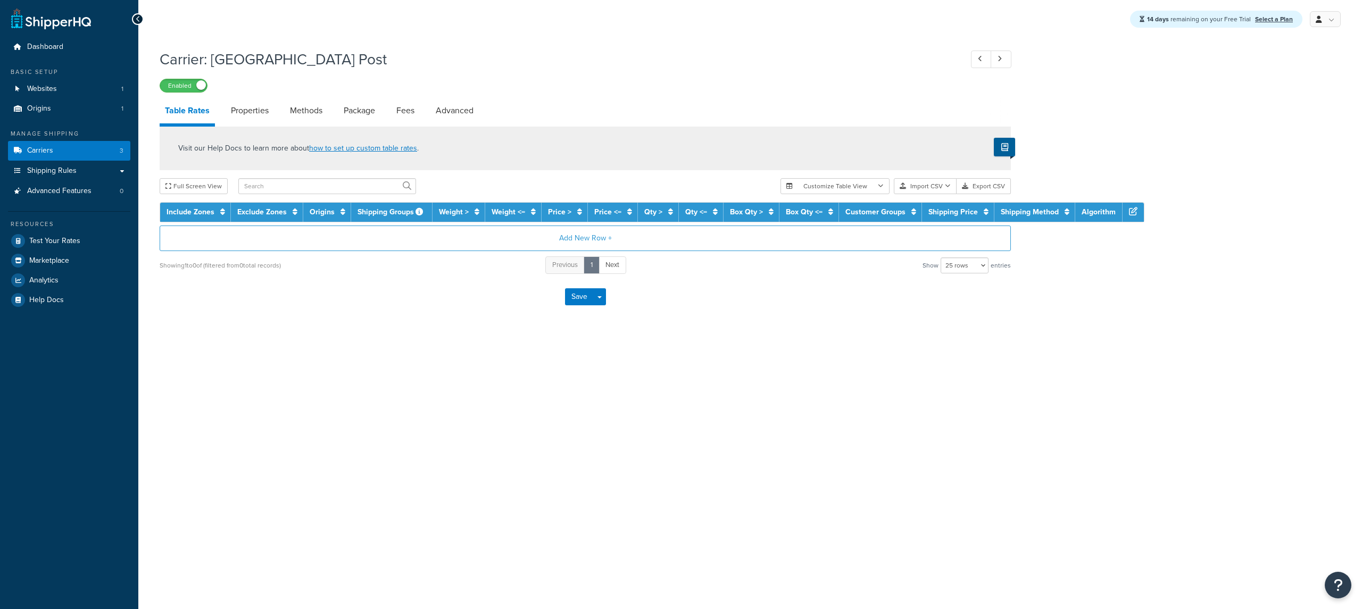
select select "25"
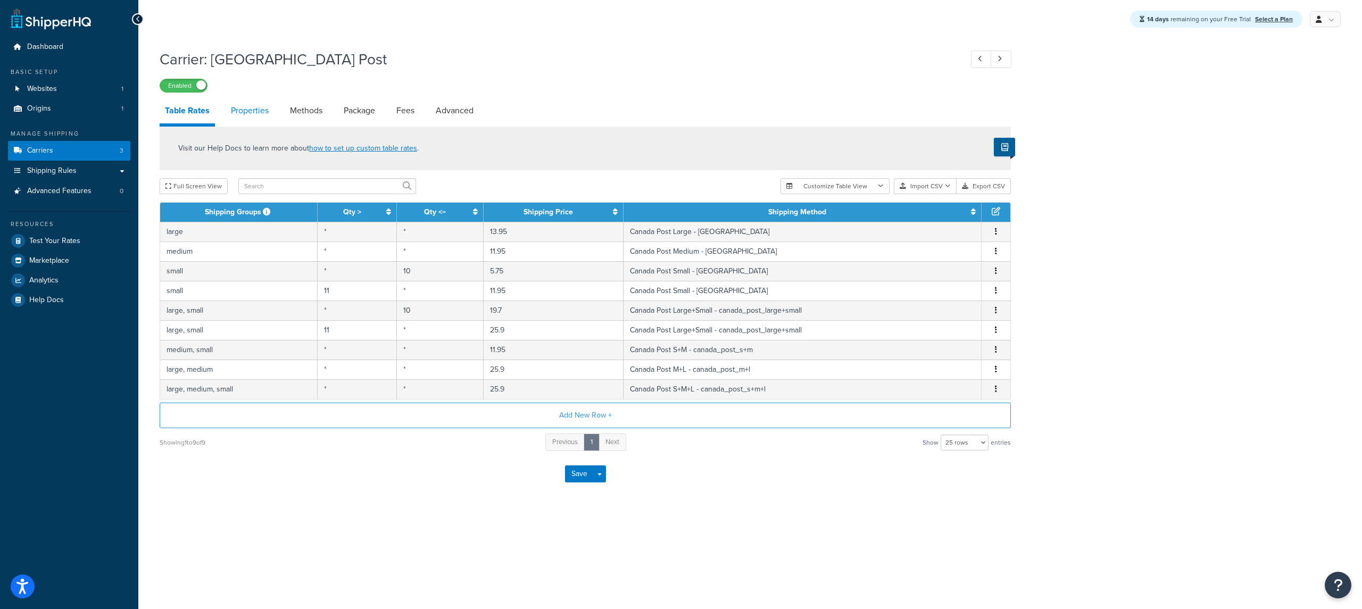
click at [232, 111] on link "Properties" at bounding box center [250, 111] width 48 height 26
select select "HIGHEST"
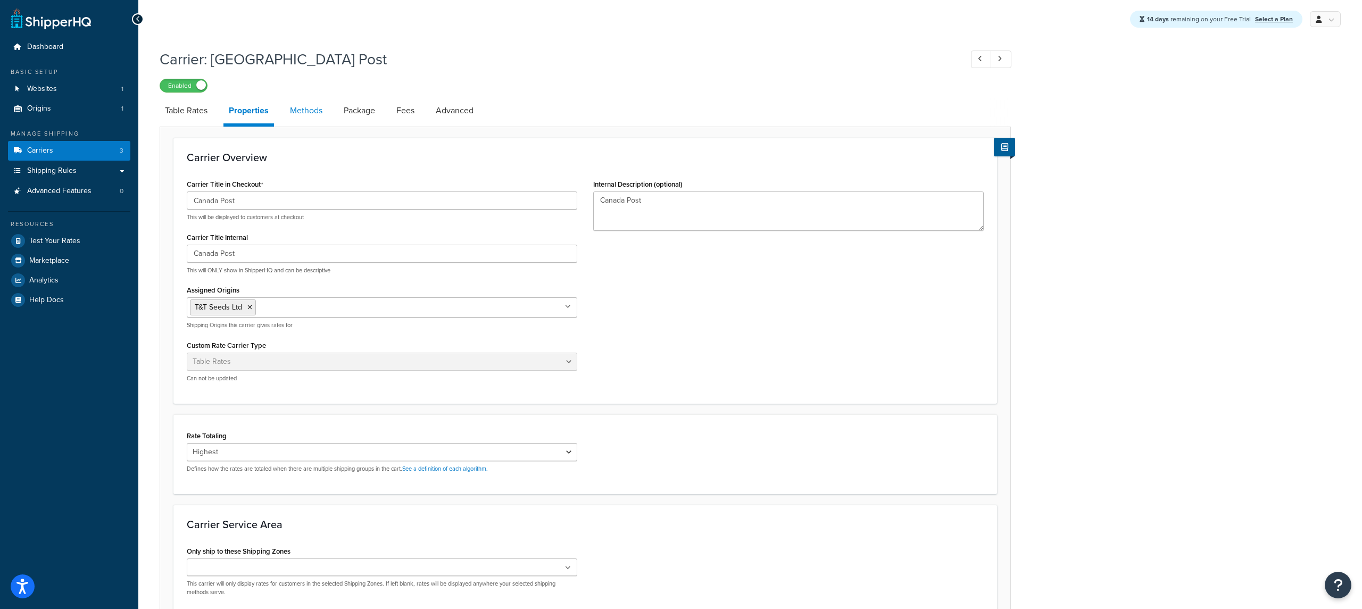
click at [309, 113] on link "Methods" at bounding box center [306, 111] width 43 height 26
select select "25"
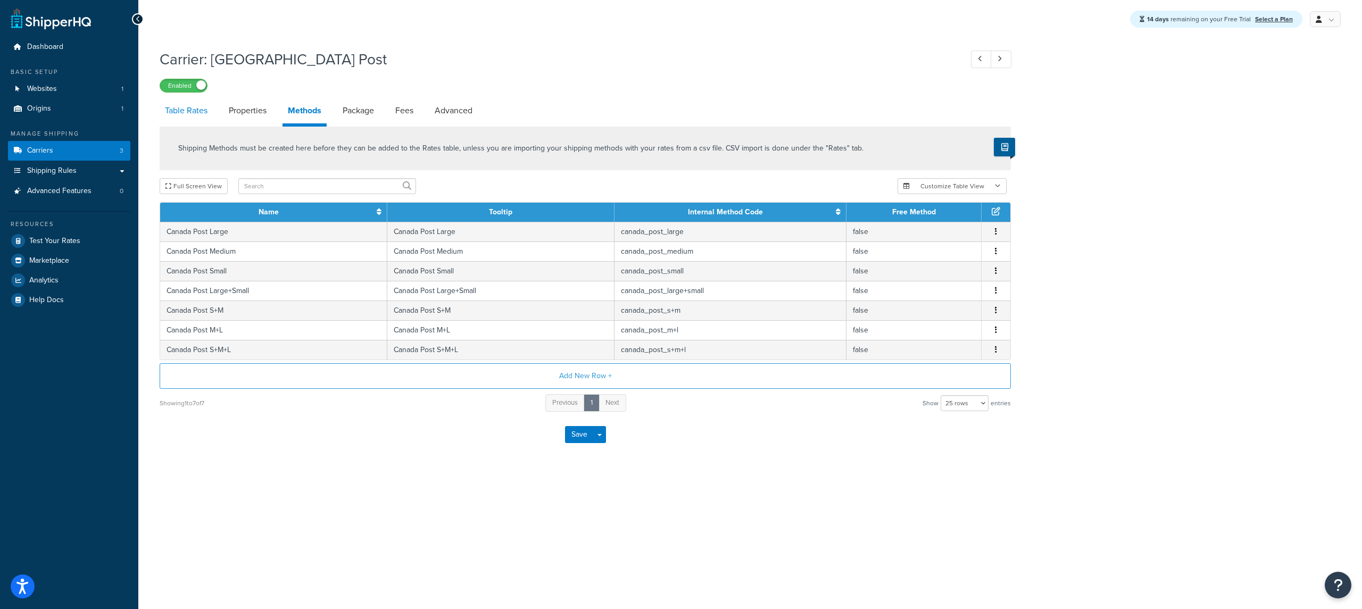
click at [179, 115] on link "Table Rates" at bounding box center [186, 111] width 53 height 26
select select "25"
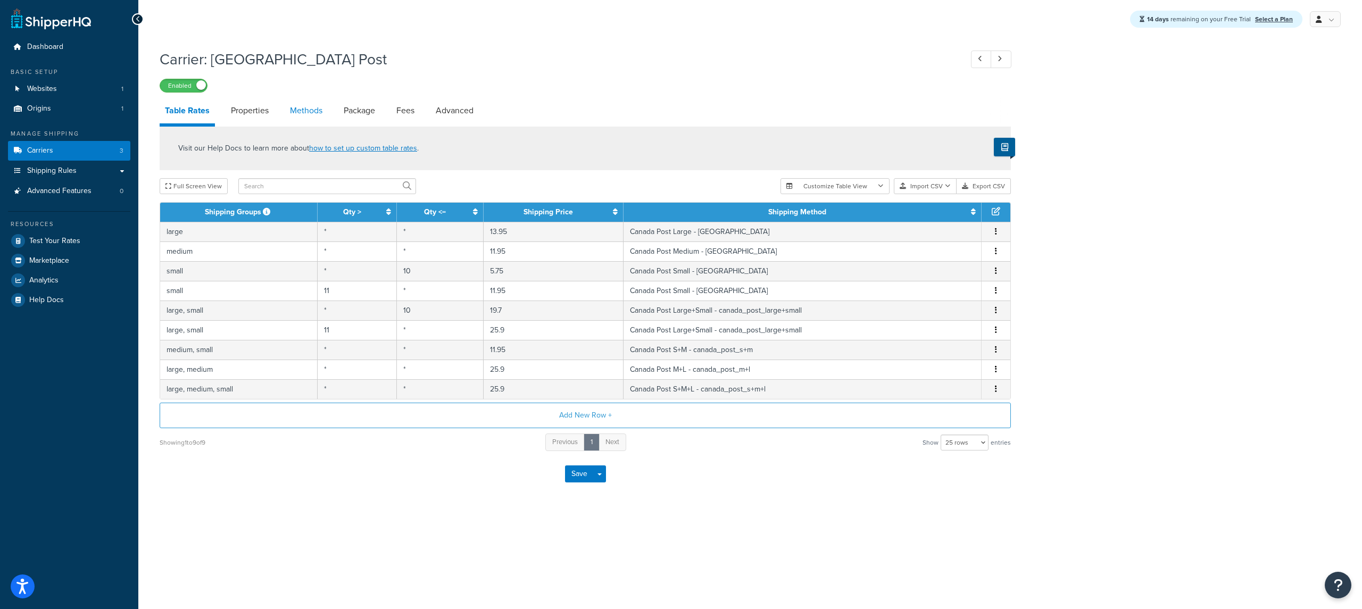
click at [323, 107] on link "Methods" at bounding box center [306, 111] width 43 height 26
select select "25"
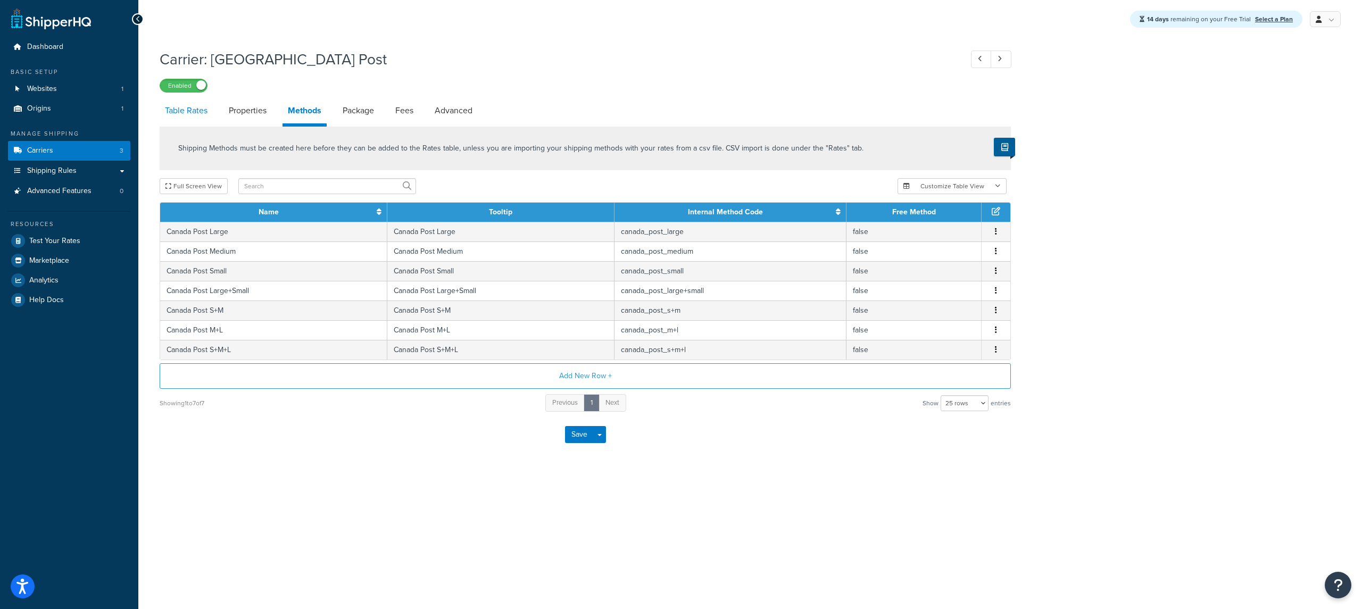
click at [178, 118] on link "Table Rates" at bounding box center [186, 111] width 53 height 26
select select "25"
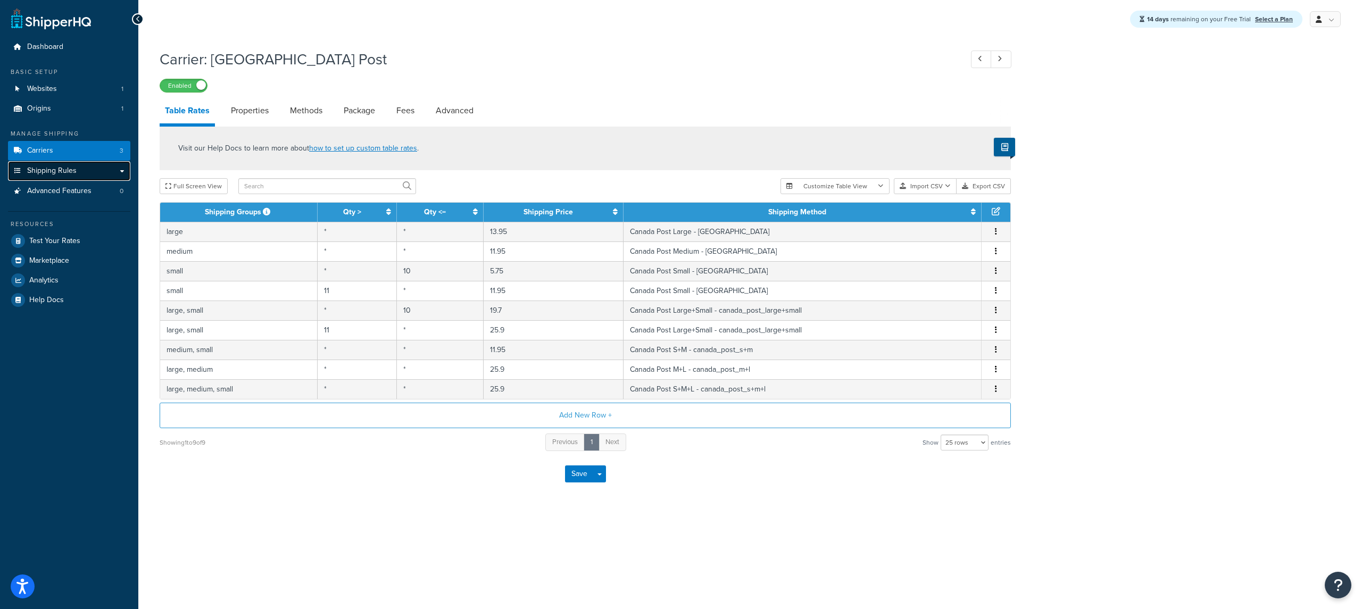
click at [66, 169] on span "Shipping Rules" at bounding box center [51, 171] width 49 height 9
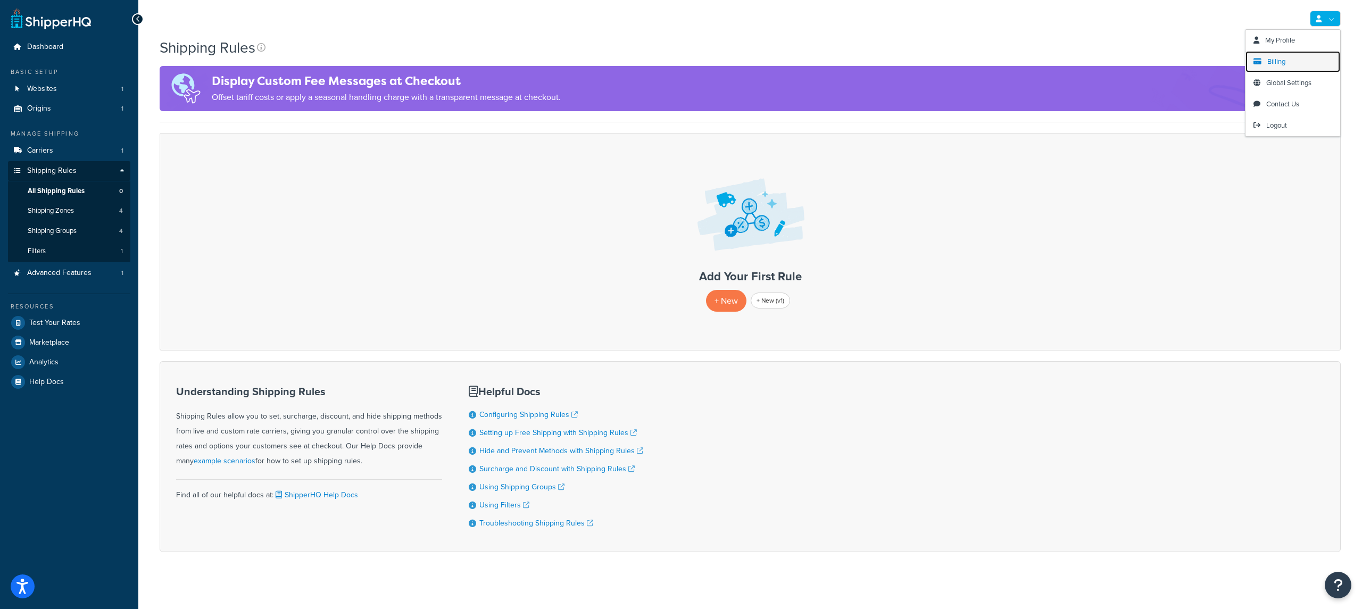
click at [1284, 65] on span "Billing" at bounding box center [1276, 61] width 18 height 10
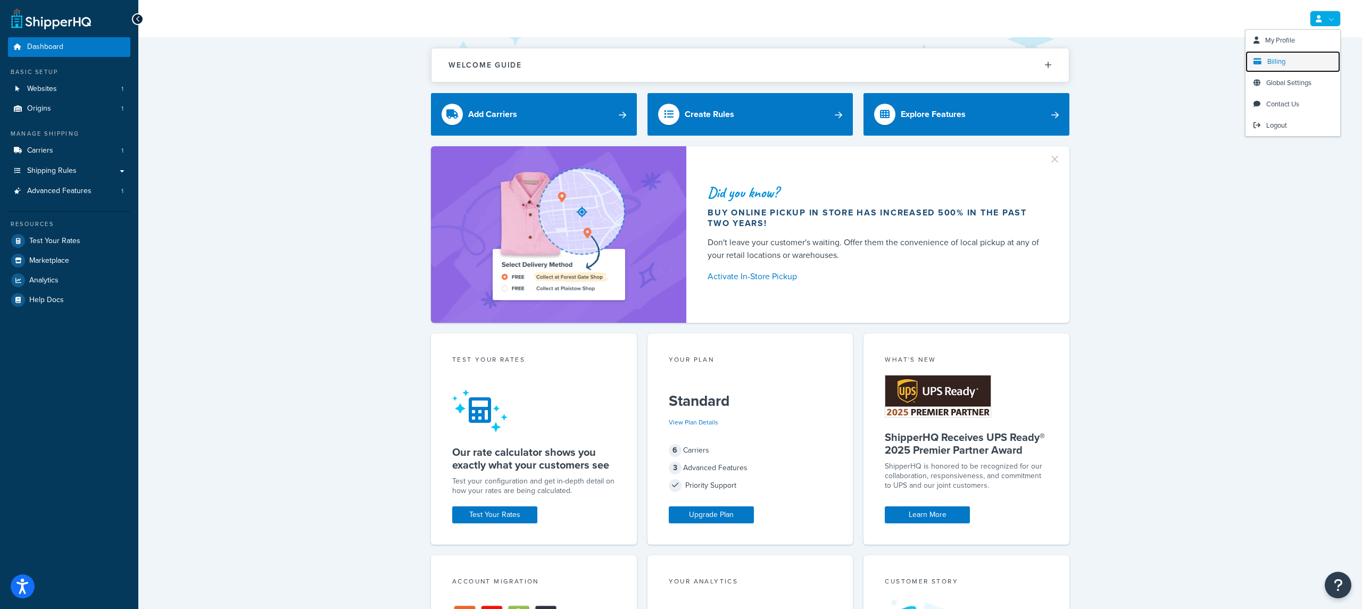
click at [1289, 62] on link "Billing" at bounding box center [1292, 61] width 95 height 21
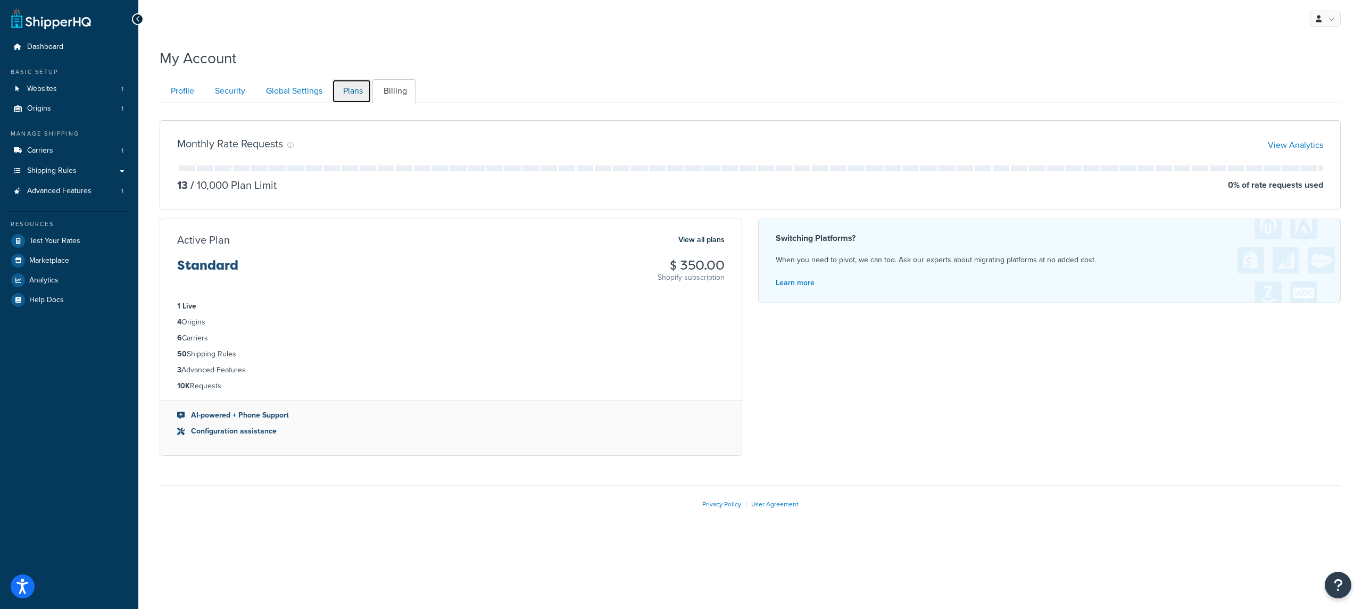
click at [348, 98] on link "Plans" at bounding box center [351, 91] width 39 height 24
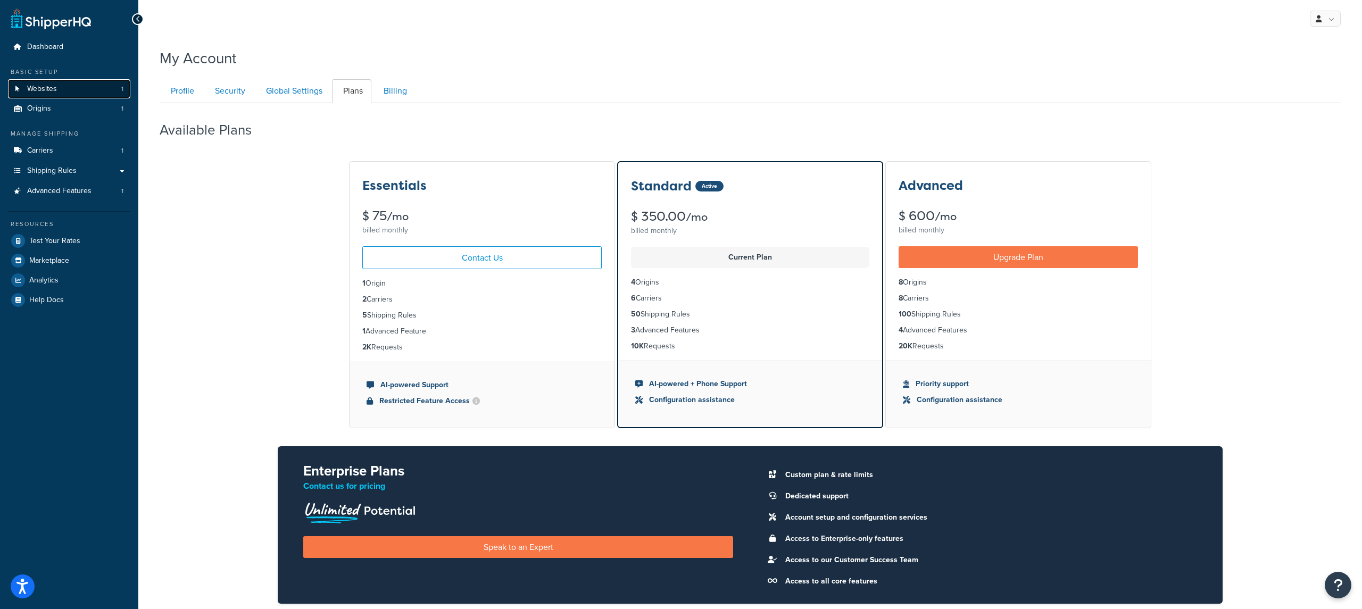
click at [81, 84] on link "Websites 1" at bounding box center [69, 89] width 122 height 20
